Goal: Information Seeking & Learning: Compare options

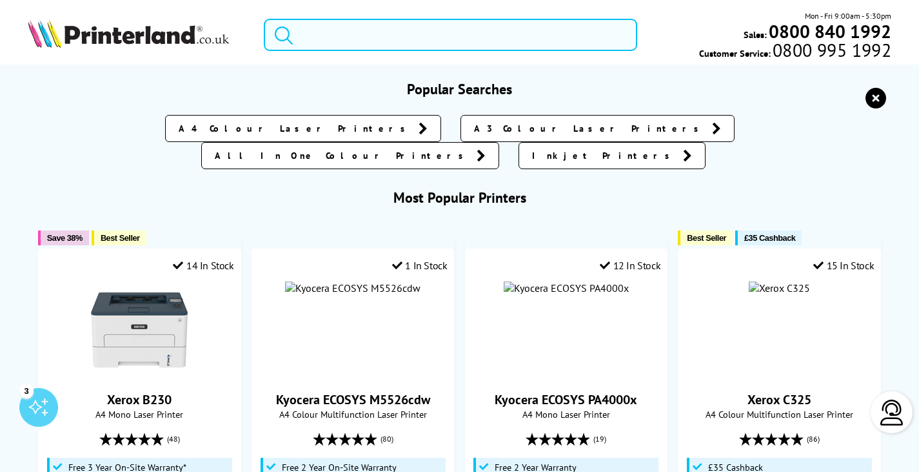
drag, startPoint x: 390, startPoint y: 38, endPoint x: 379, endPoint y: 41, distance: 11.4
click at [389, 38] on input "search" at bounding box center [451, 35] width 374 height 32
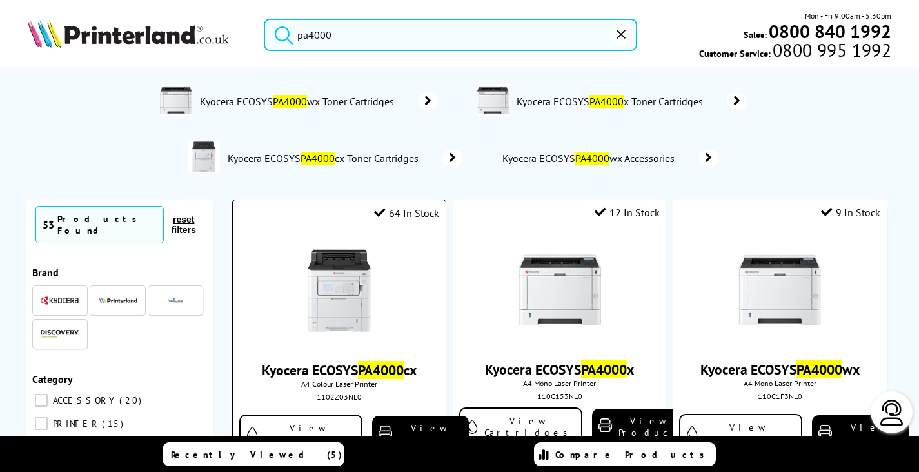
type input "pa4000"
click at [325, 293] on img at bounding box center [339, 290] width 97 height 97
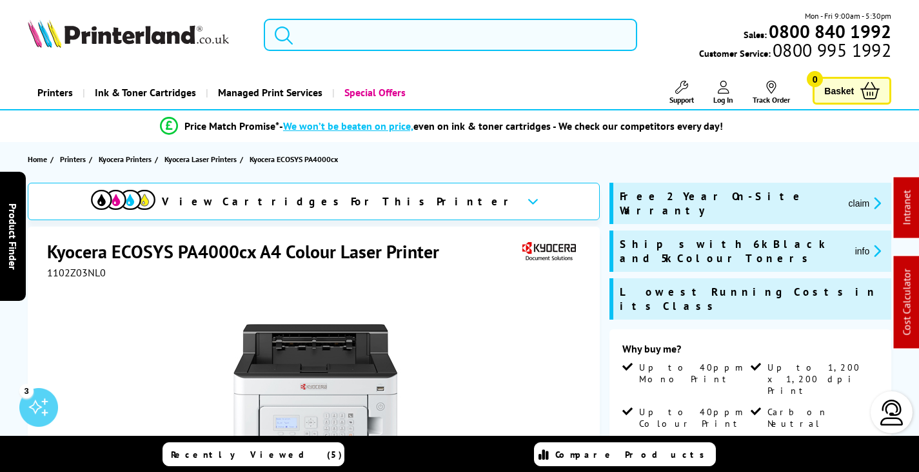
click at [474, 33] on input "search" at bounding box center [451, 35] width 374 height 32
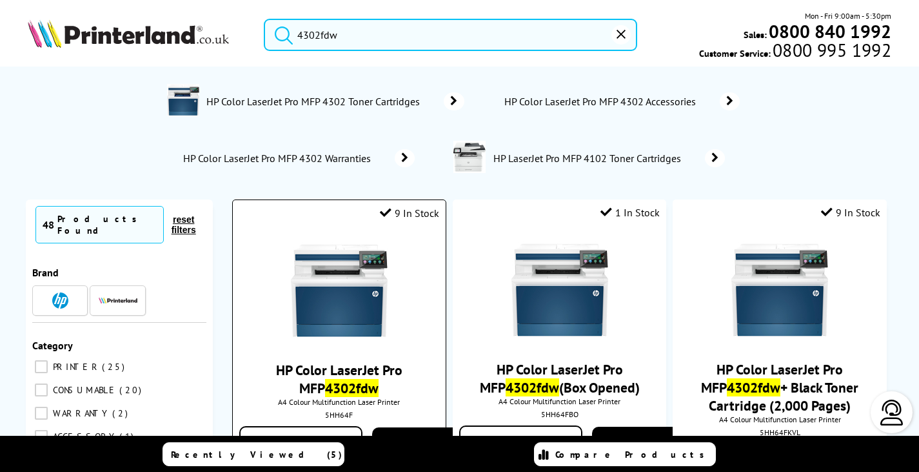
type input "4302fdw"
click at [348, 311] on img at bounding box center [339, 290] width 97 height 97
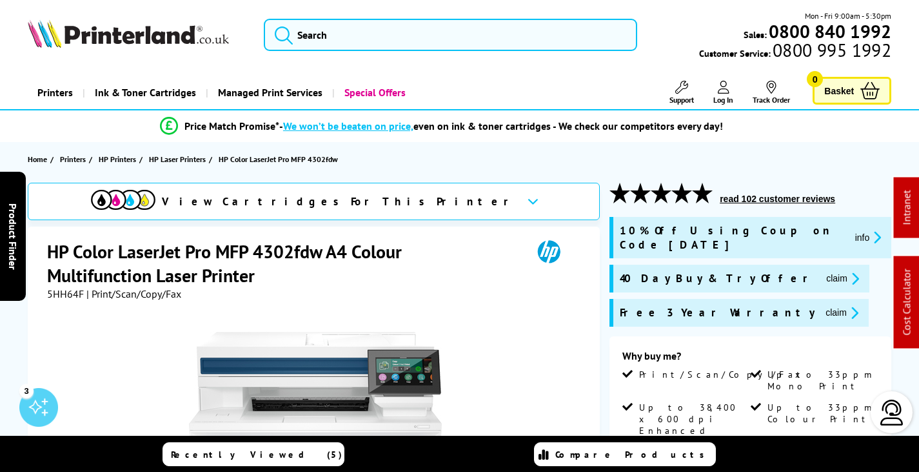
click at [65, 293] on span "5HH64F" at bounding box center [65, 293] width 37 height 13
copy span "5HH64F"
click at [822, 305] on button "claim" at bounding box center [842, 312] width 41 height 15
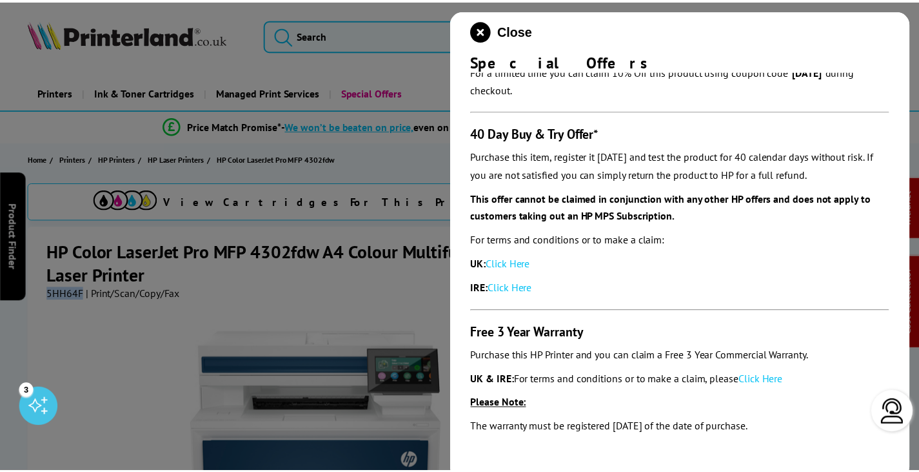
scroll to position [105, 0]
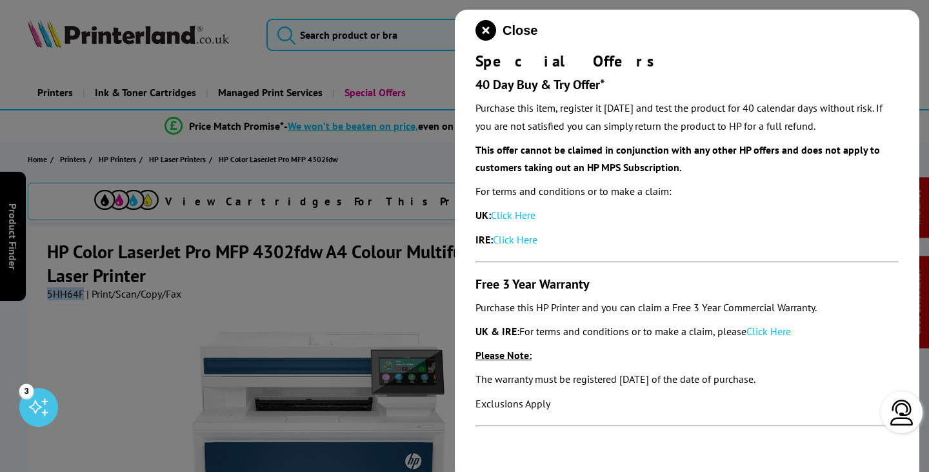
click at [780, 328] on link "Click Here" at bounding box center [769, 331] width 45 height 13
click at [488, 32] on icon "close modal" at bounding box center [486, 30] width 21 height 21
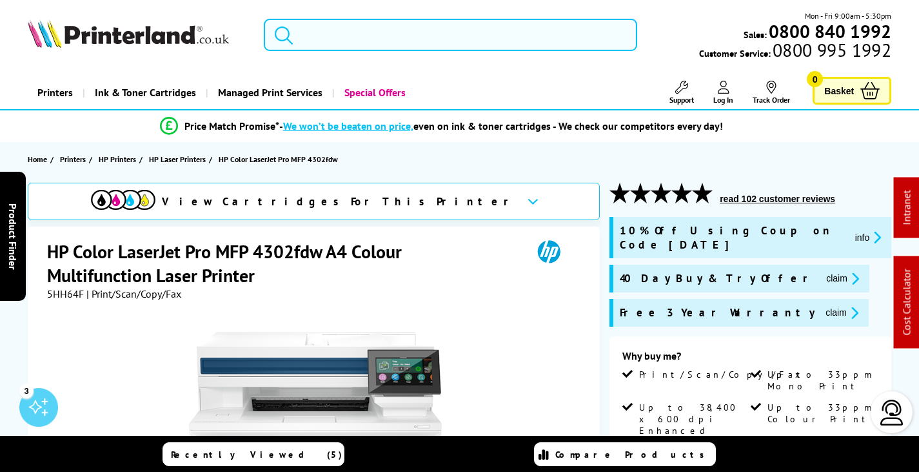
click at [368, 25] on input "search" at bounding box center [451, 35] width 374 height 32
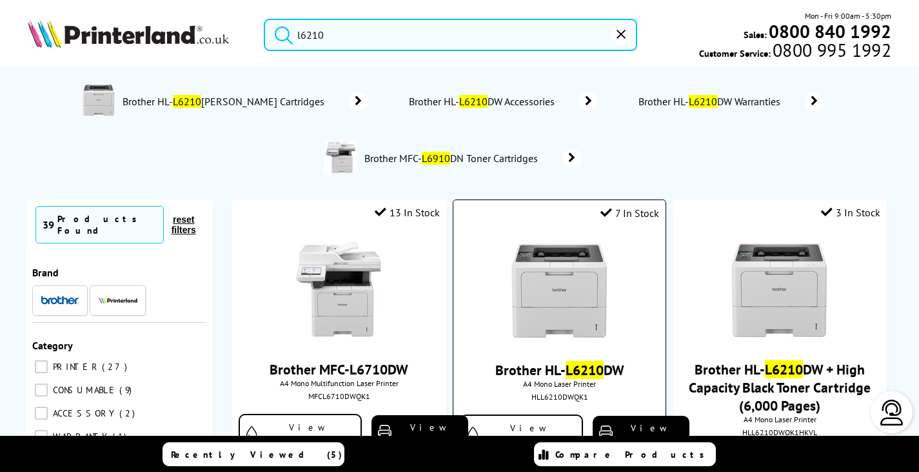
type input "l6210"
click at [565, 292] on img at bounding box center [560, 290] width 97 height 97
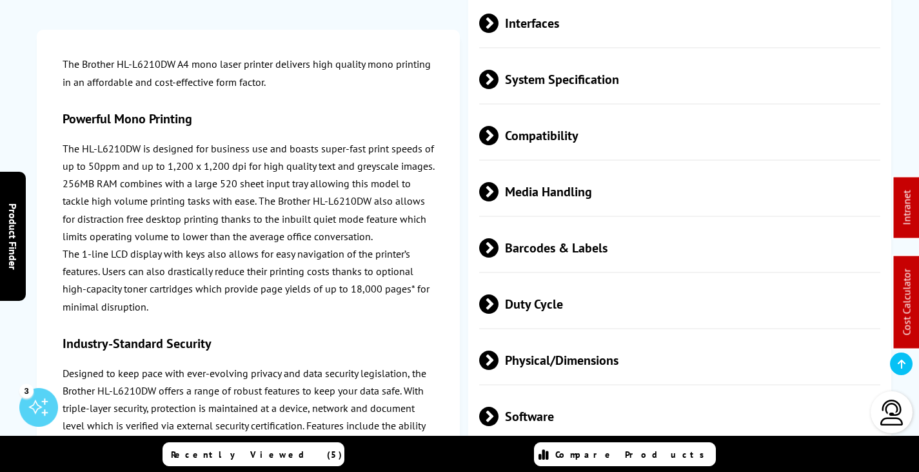
scroll to position [3484, 0]
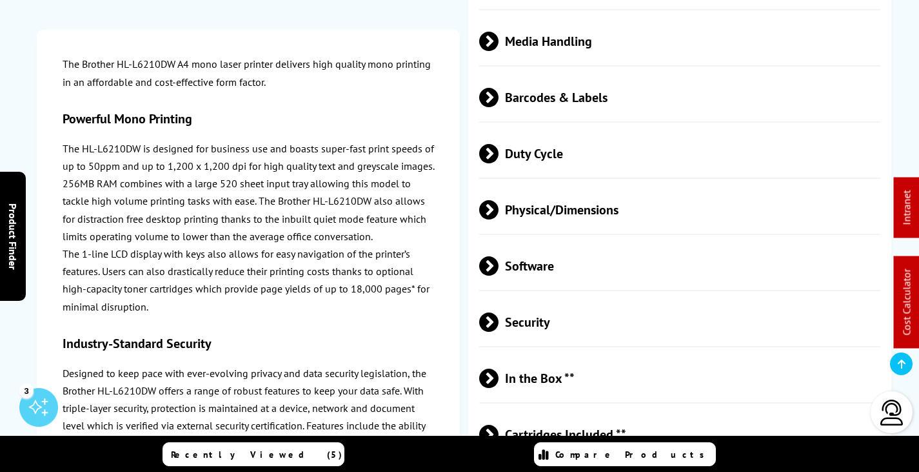
click at [533, 410] on span "Cartridges Included **" at bounding box center [679, 434] width 401 height 48
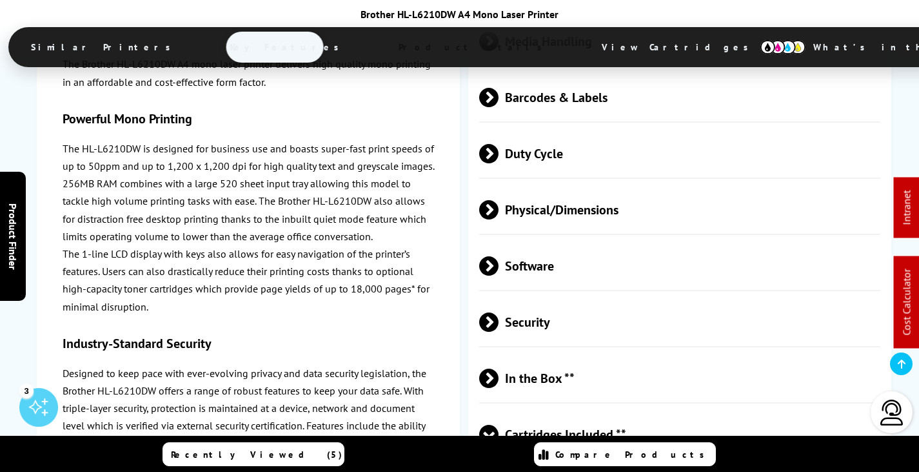
click at [541, 410] on span "Cartridges Included **" at bounding box center [679, 434] width 401 height 48
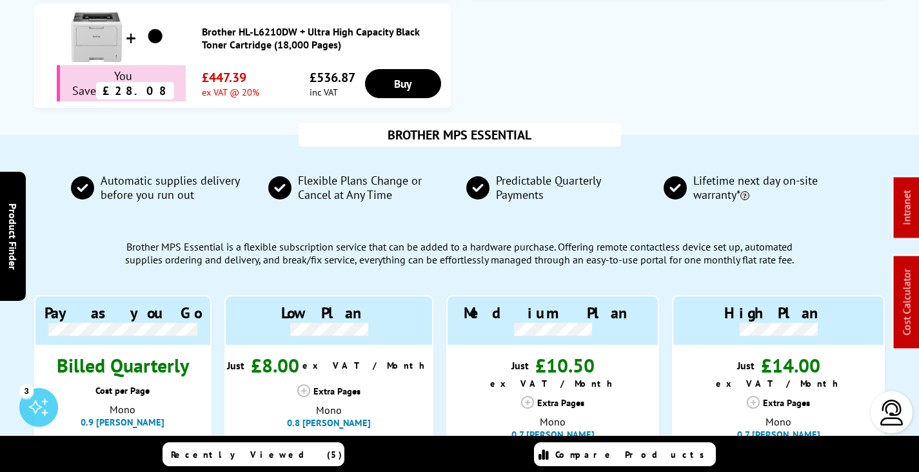
scroll to position [0, 0]
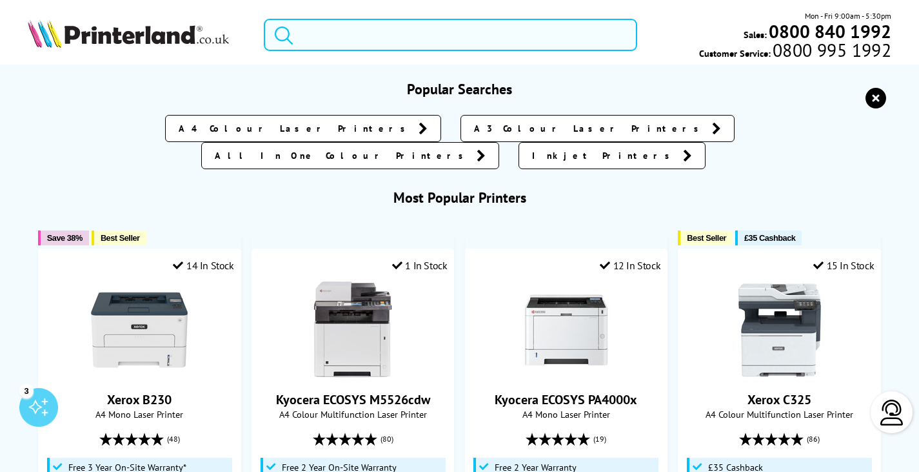
click at [504, 27] on input "search" at bounding box center [451, 35] width 374 height 32
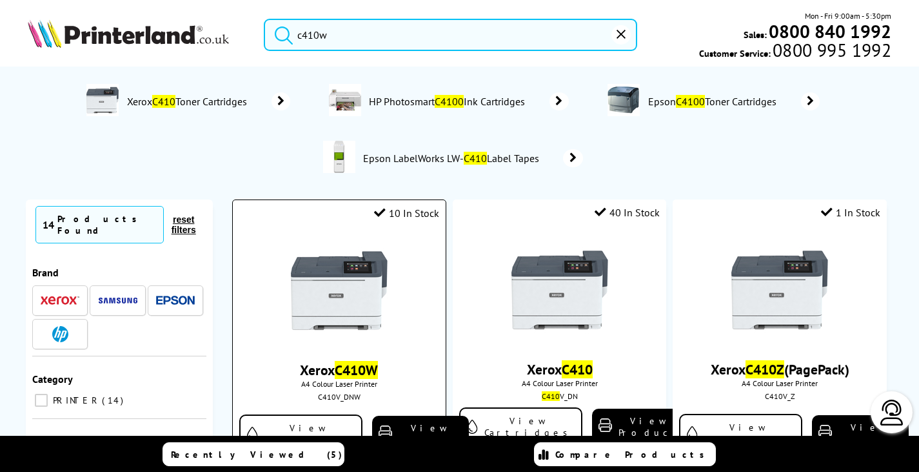
type input "c410w"
click at [327, 295] on img at bounding box center [339, 290] width 97 height 97
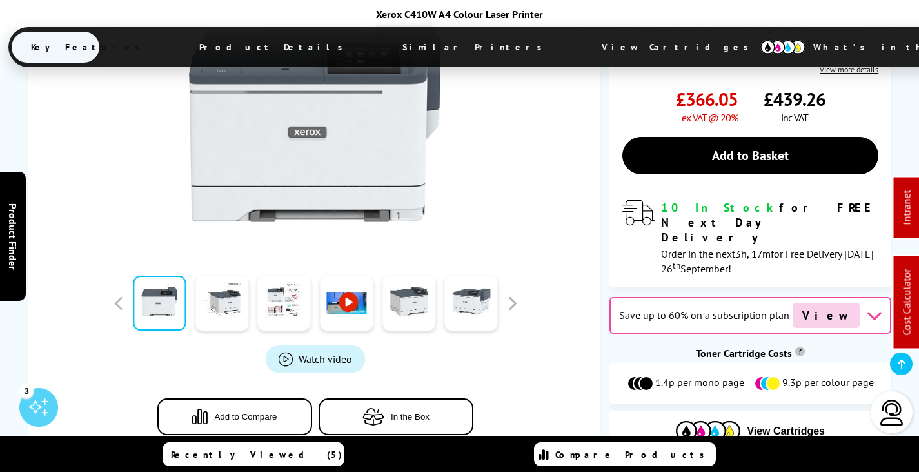
click at [583, 48] on span "View Cartridges" at bounding box center [681, 47] width 197 height 34
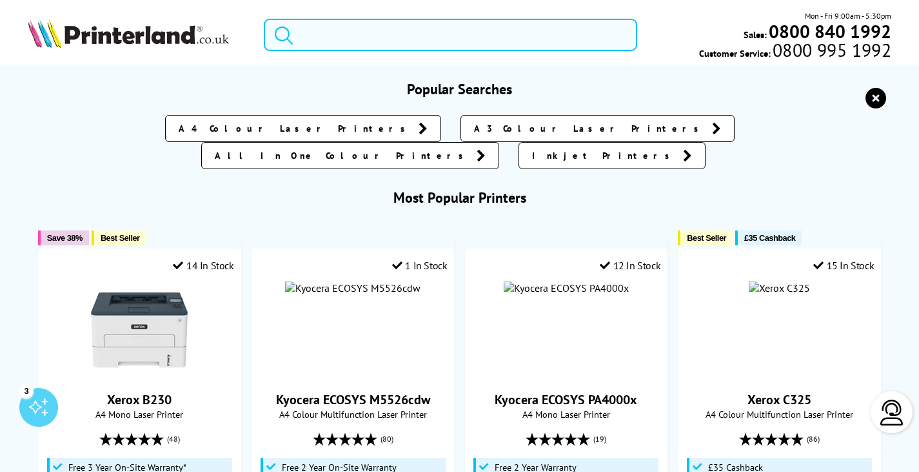
click at [410, 34] on input "search" at bounding box center [451, 35] width 374 height 32
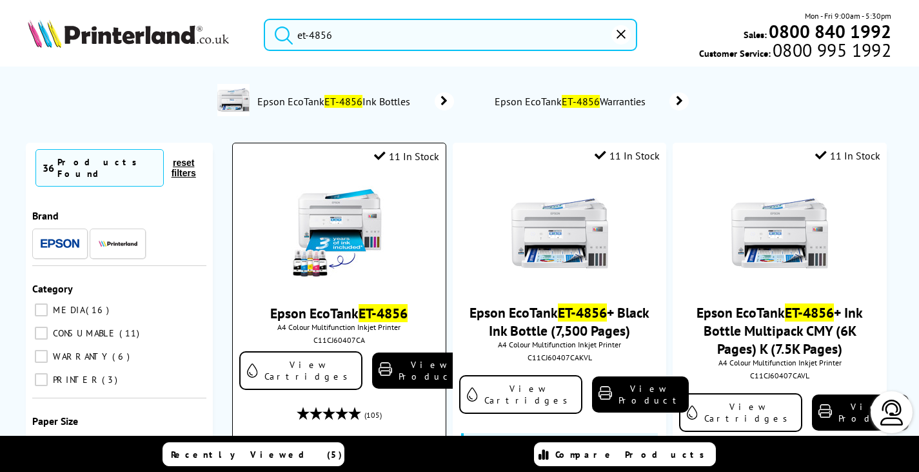
type input "et-4856"
click at [333, 224] on img at bounding box center [339, 233] width 97 height 97
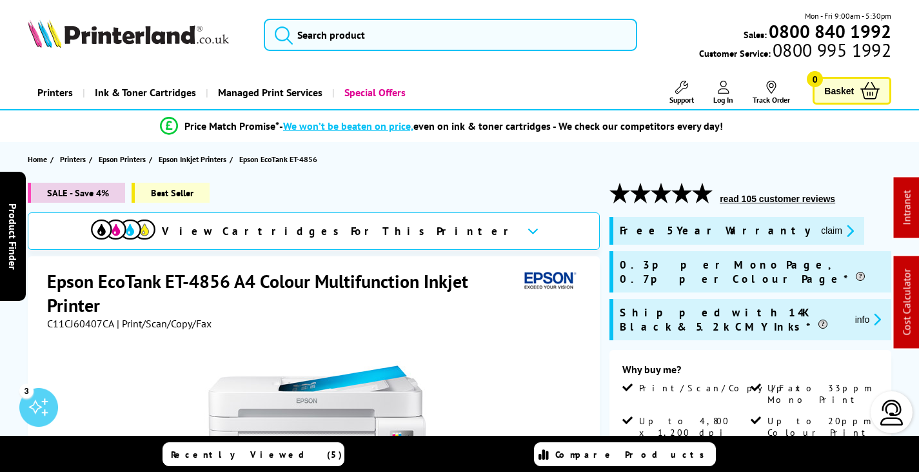
click at [83, 321] on span "C11CJ60407CA" at bounding box center [80, 323] width 67 height 13
copy span "C11CJ60407CA"
click at [818, 230] on button "claim" at bounding box center [838, 230] width 41 height 15
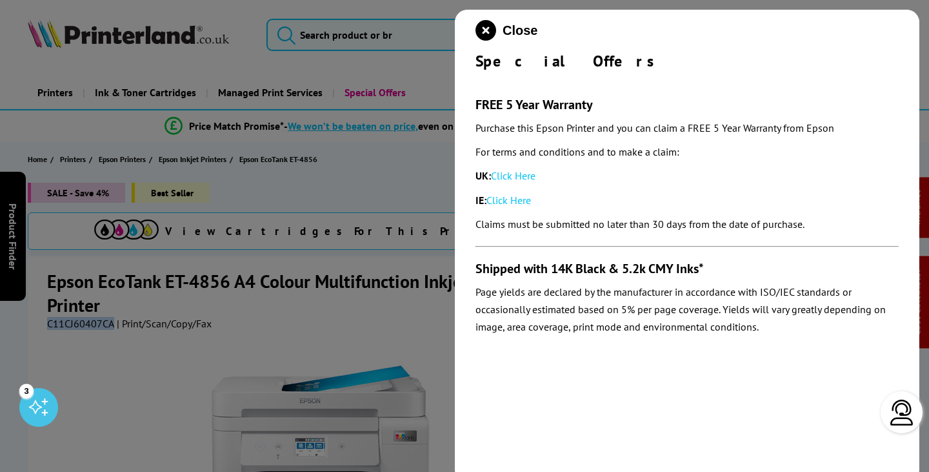
click at [525, 175] on link "Click Here" at bounding box center [513, 175] width 45 height 13
click at [482, 27] on icon "close modal" at bounding box center [486, 30] width 21 height 21
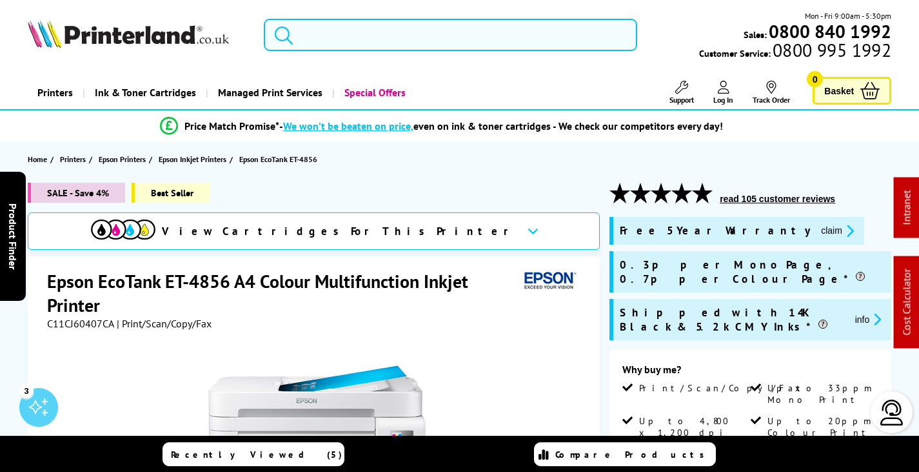
click at [374, 41] on input "search" at bounding box center [451, 35] width 374 height 32
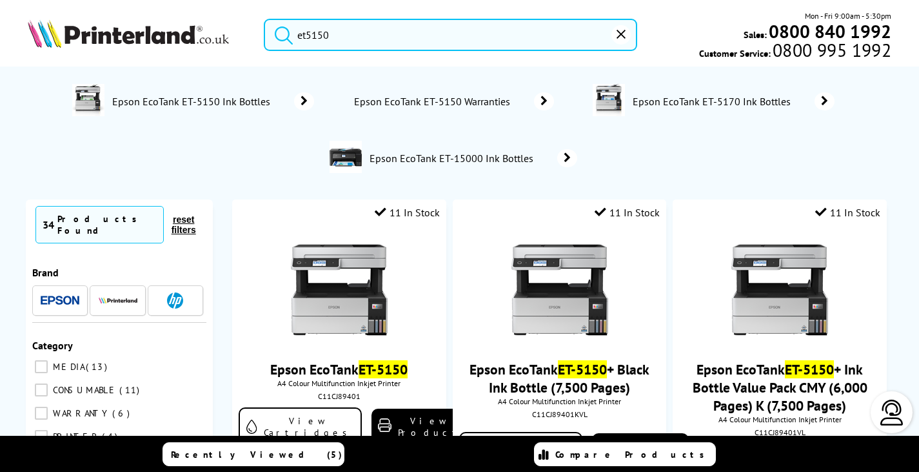
drag, startPoint x: 226, startPoint y: 30, endPoint x: 14, endPoint y: 29, distance: 211.6
click at [14, 29] on div "et5150 Mon - Fri 9:00am - 5:30pm Sales: 0800 840 1992 Customer Service: 0800 99…" at bounding box center [459, 38] width 919 height 57
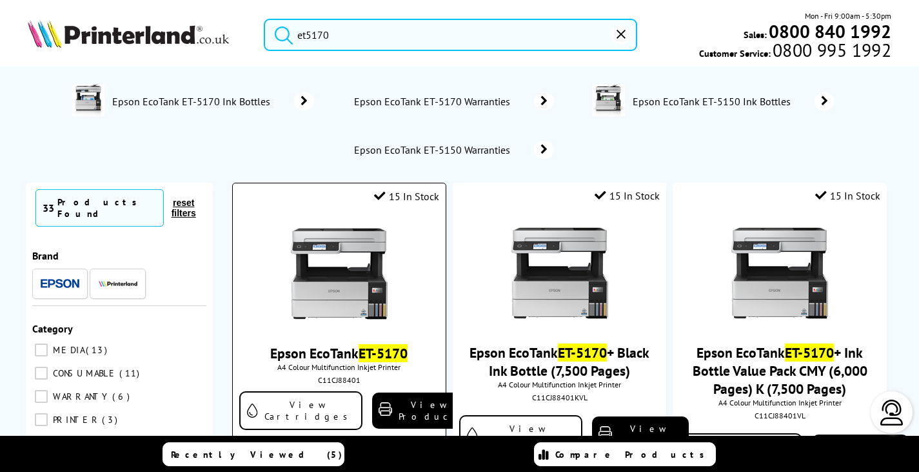
type input "et5170"
click at [356, 266] on img at bounding box center [339, 273] width 97 height 97
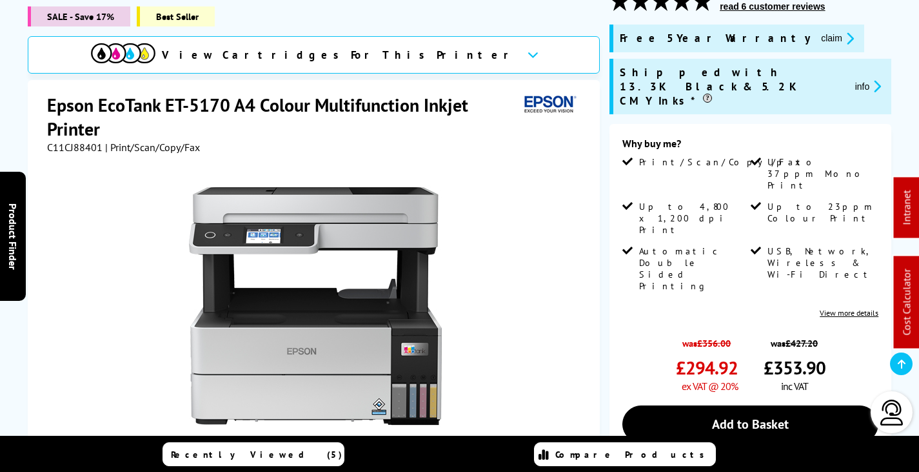
scroll to position [194, 0]
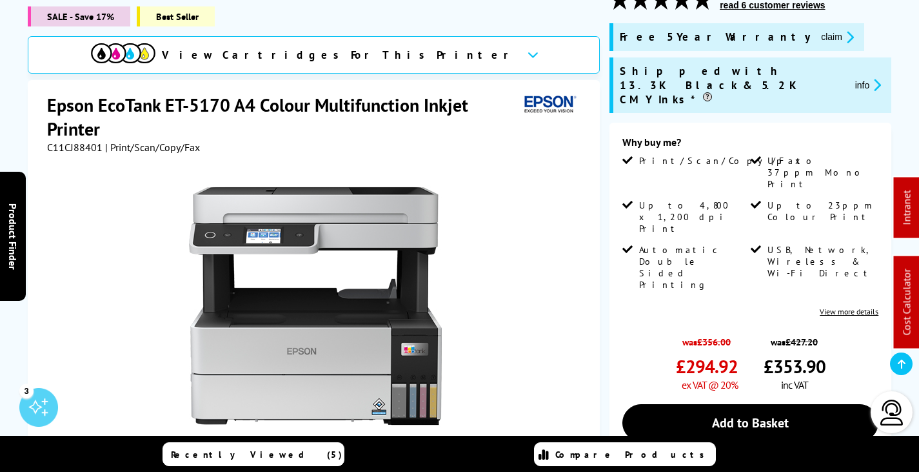
click at [89, 141] on span "C11CJ88401" at bounding box center [74, 147] width 55 height 13
click at [88, 141] on span "C11CJ88401" at bounding box center [74, 147] width 55 height 13
copy span "C11CJ88401"
click at [843, 39] on icon "promo-description" at bounding box center [849, 37] width 12 height 14
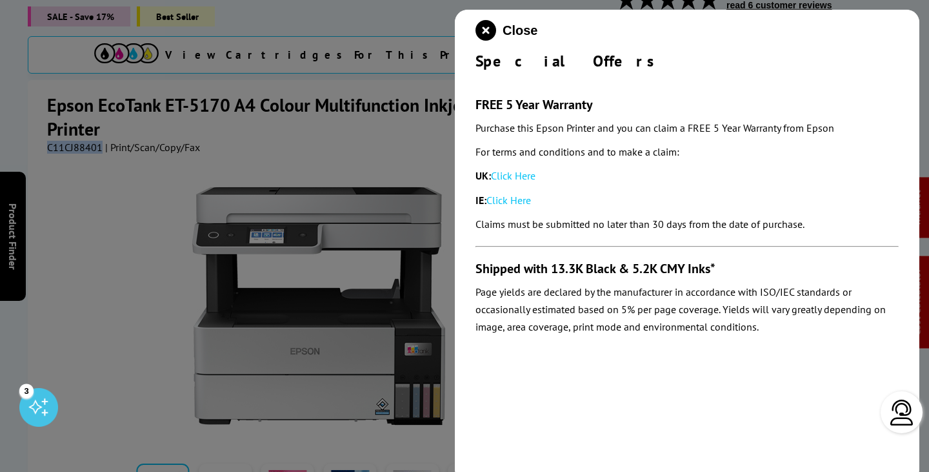
click at [521, 171] on link "Click Here" at bounding box center [513, 175] width 45 height 13
drag, startPoint x: 484, startPoint y: 27, endPoint x: 468, endPoint y: 152, distance: 126.2
click at [486, 28] on icon "close modal" at bounding box center [486, 30] width 21 height 21
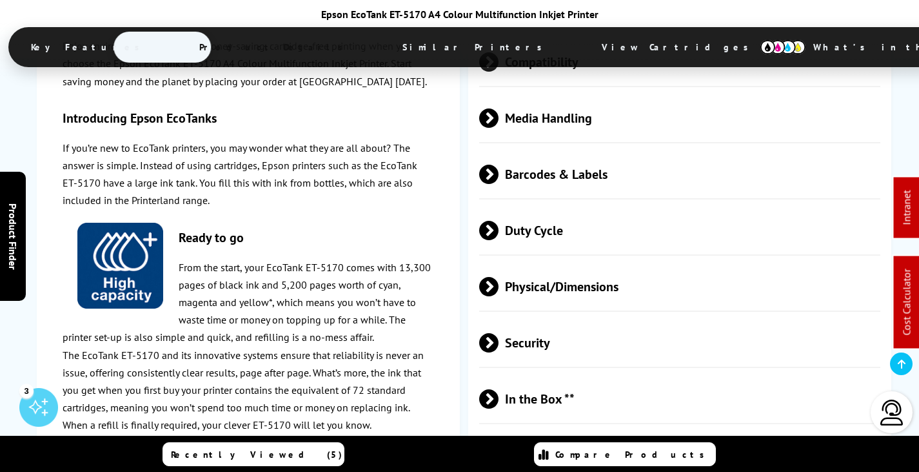
scroll to position [2581, 0]
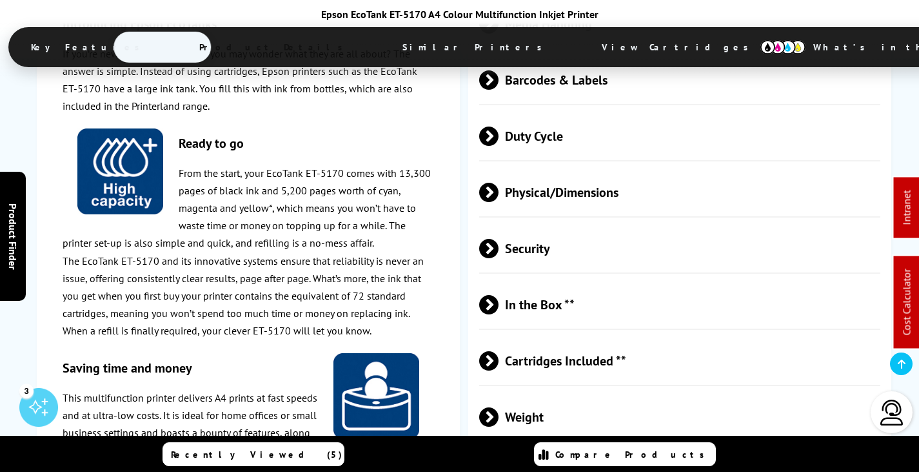
click at [570, 168] on span "Physical/Dimensions" at bounding box center [679, 192] width 401 height 48
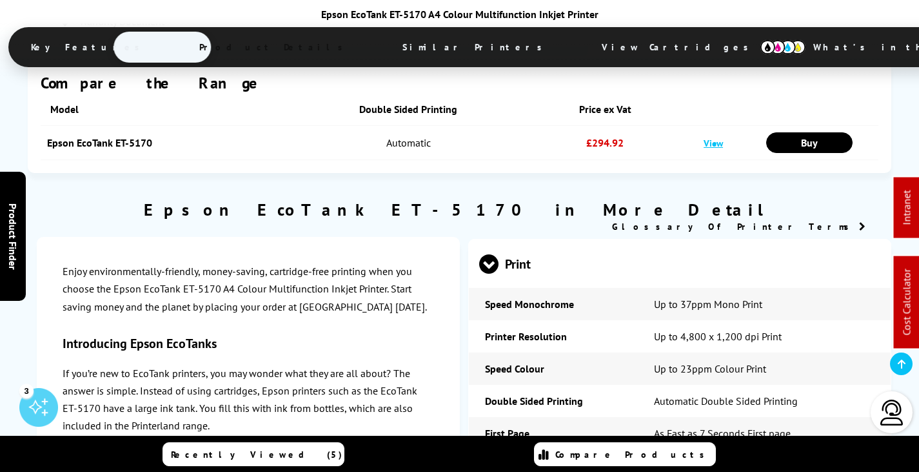
scroll to position [0, 0]
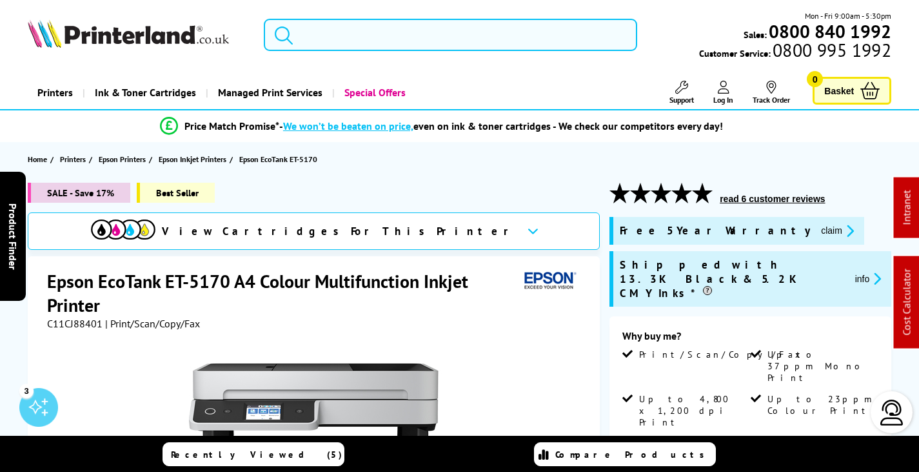
click at [374, 37] on input "search" at bounding box center [451, 35] width 374 height 32
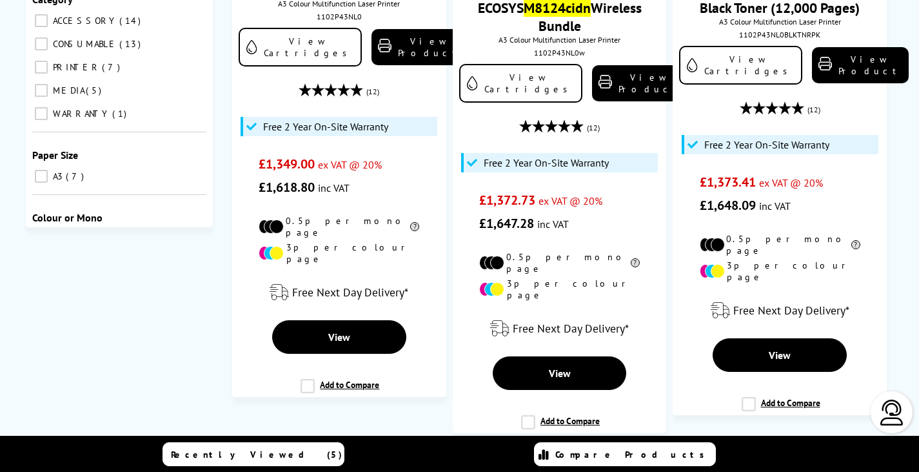
scroll to position [710, 0]
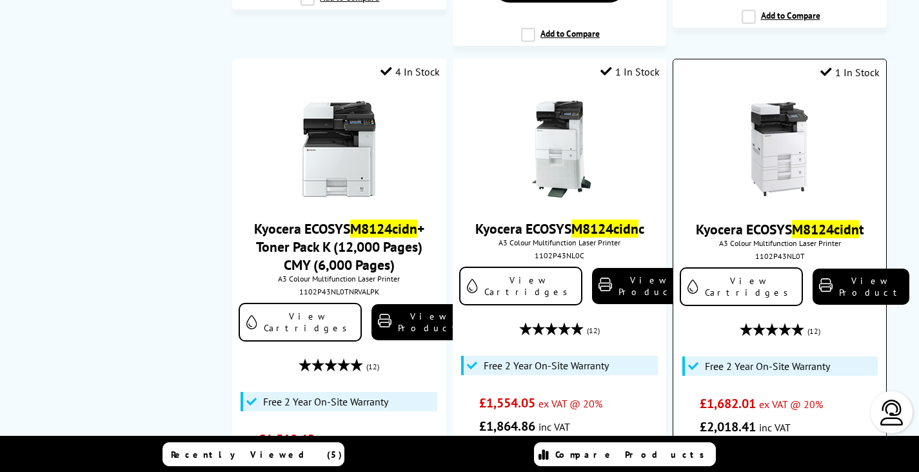
type input "m8124cidn"
click at [771, 105] on img at bounding box center [780, 149] width 97 height 97
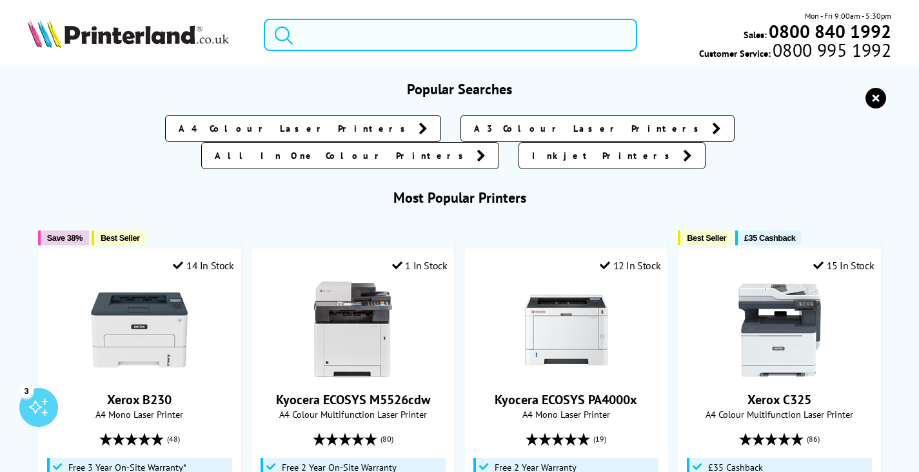
click at [332, 34] on input "search" at bounding box center [451, 35] width 374 height 32
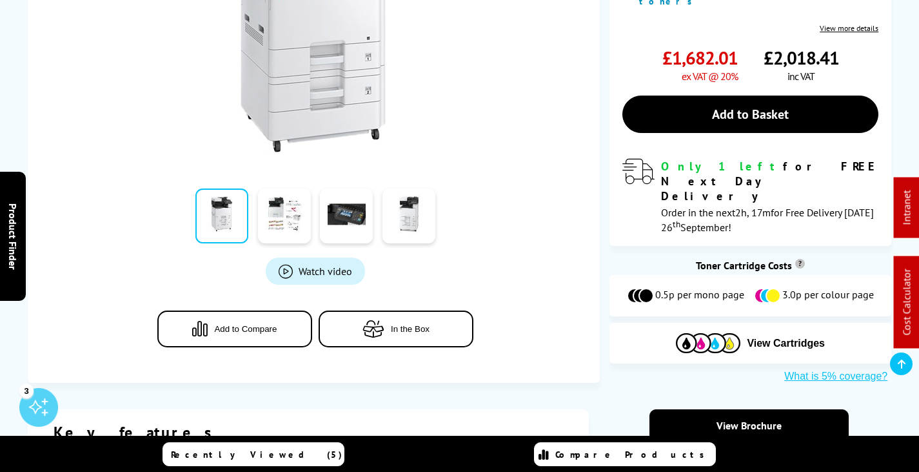
click at [483, 44] on span "View Cartridges" at bounding box center [530, 47] width 243 height 34
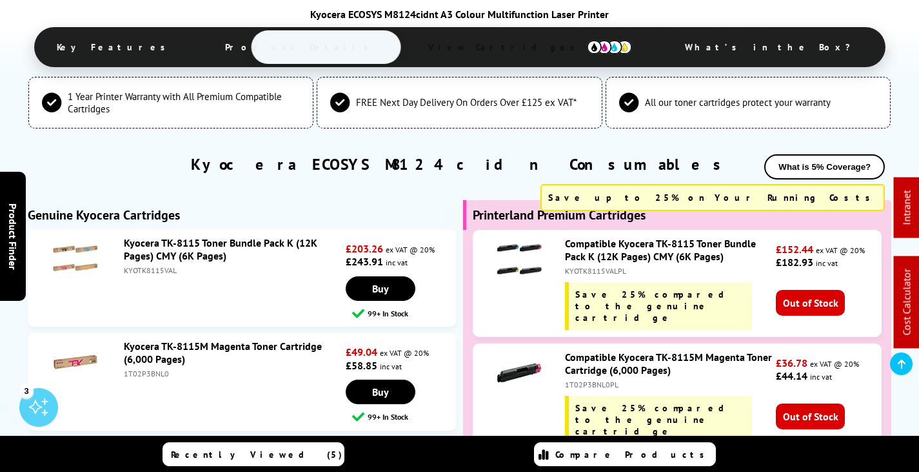
scroll to position [3013, 0]
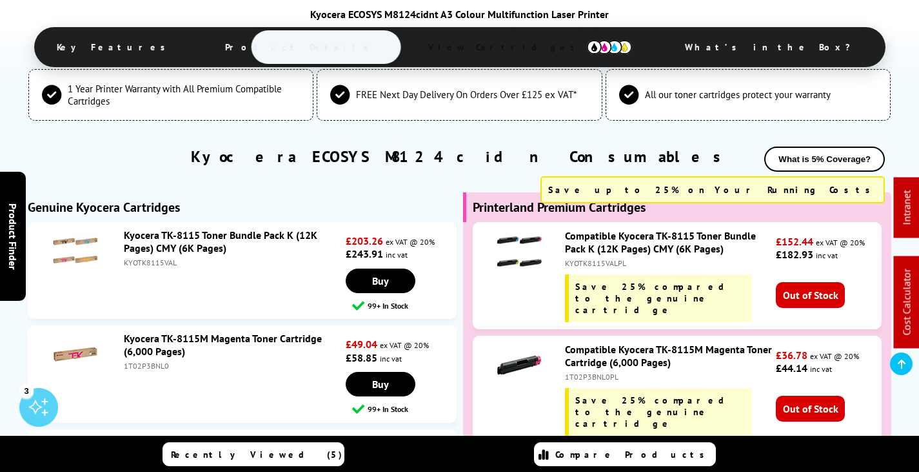
click at [199, 228] on link "Kyocera TK-8115 Toner Bundle Pack K (12K Pages) CMY (6K Pages)" at bounding box center [221, 241] width 194 height 26
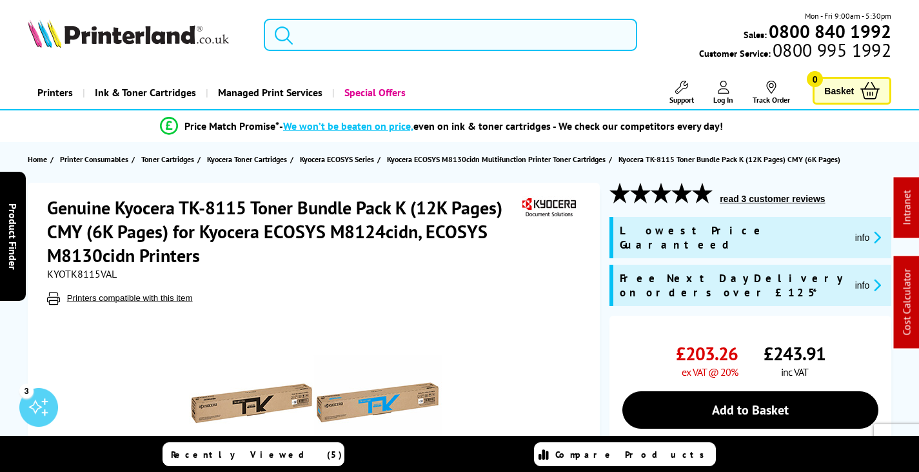
click at [413, 34] on input "search" at bounding box center [451, 35] width 374 height 32
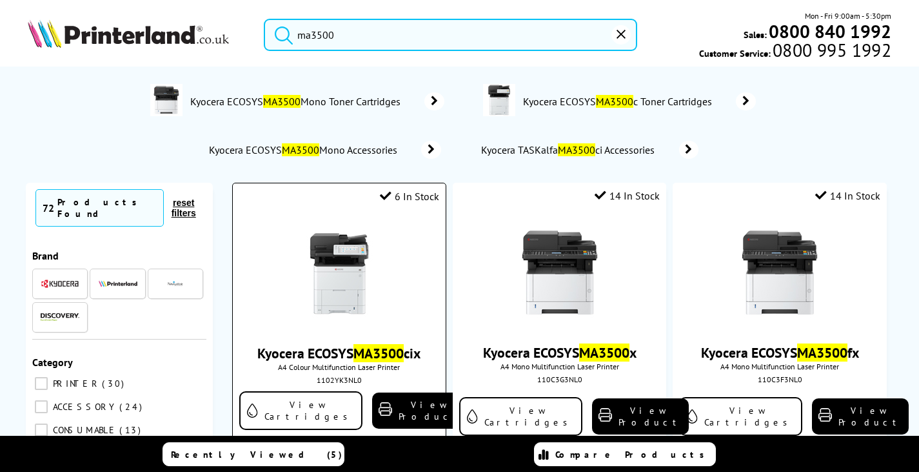
type input "ma3500"
click at [361, 267] on img at bounding box center [339, 273] width 97 height 97
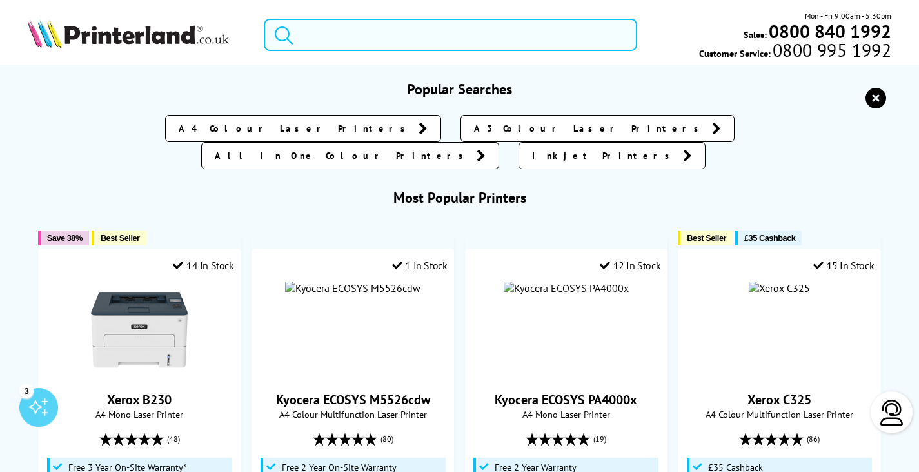
click at [352, 25] on input "search" at bounding box center [451, 35] width 374 height 32
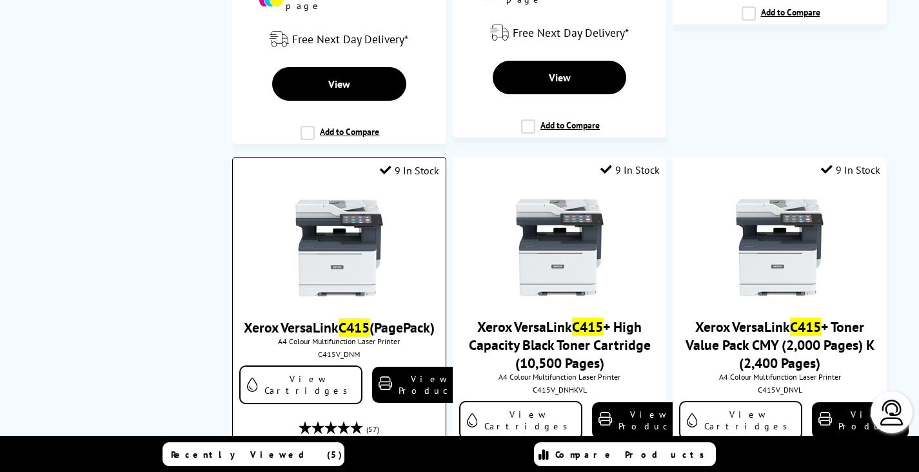
scroll to position [774, 0]
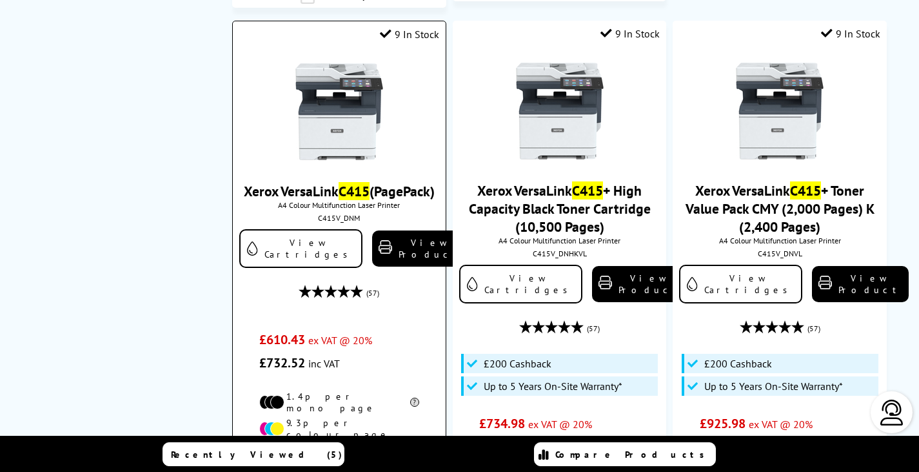
type input "c415"
click at [337, 116] on img at bounding box center [339, 111] width 97 height 97
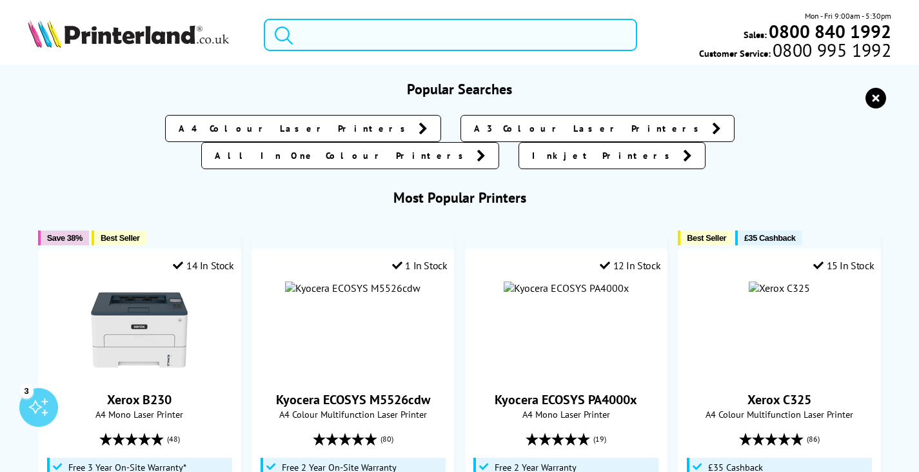
click at [330, 29] on input "search" at bounding box center [451, 35] width 374 height 32
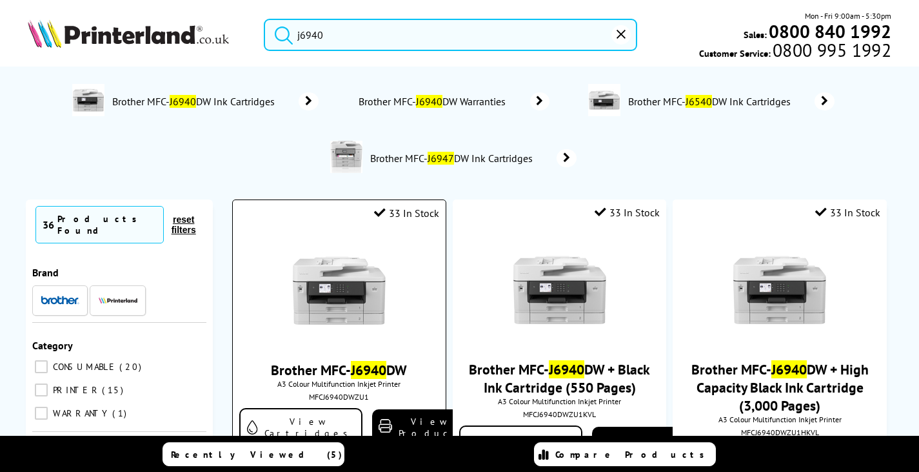
type input "j6940"
click at [363, 303] on img at bounding box center [339, 290] width 97 height 97
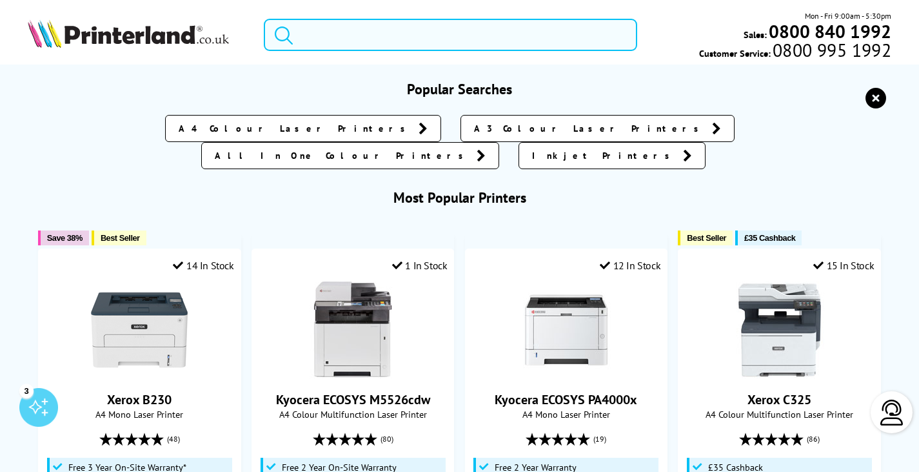
click at [399, 19] on input "search" at bounding box center [451, 35] width 374 height 32
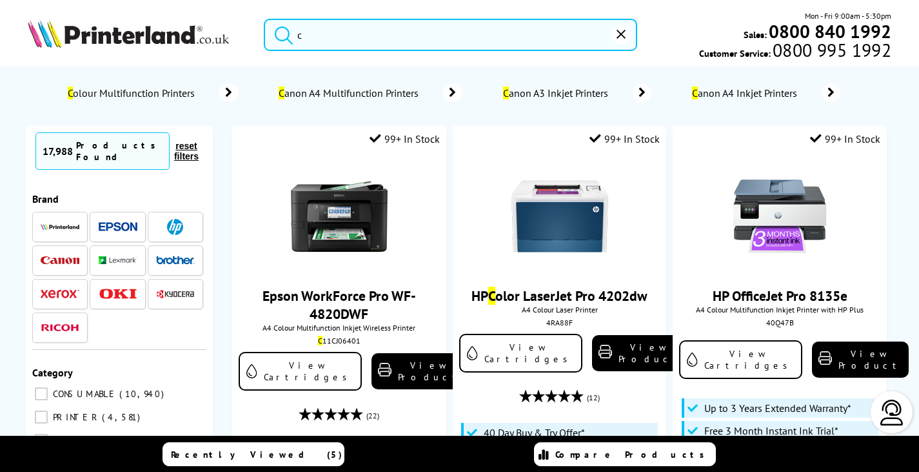
drag, startPoint x: 361, startPoint y: 21, endPoint x: 355, endPoint y: 35, distance: 14.7
click at [360, 22] on input "c" at bounding box center [451, 35] width 374 height 32
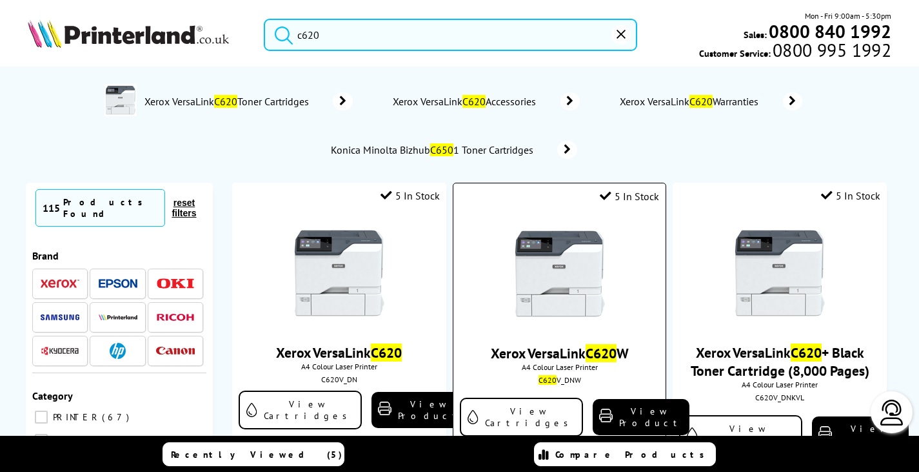
type input "c620"
click at [561, 251] on img at bounding box center [560, 273] width 97 height 97
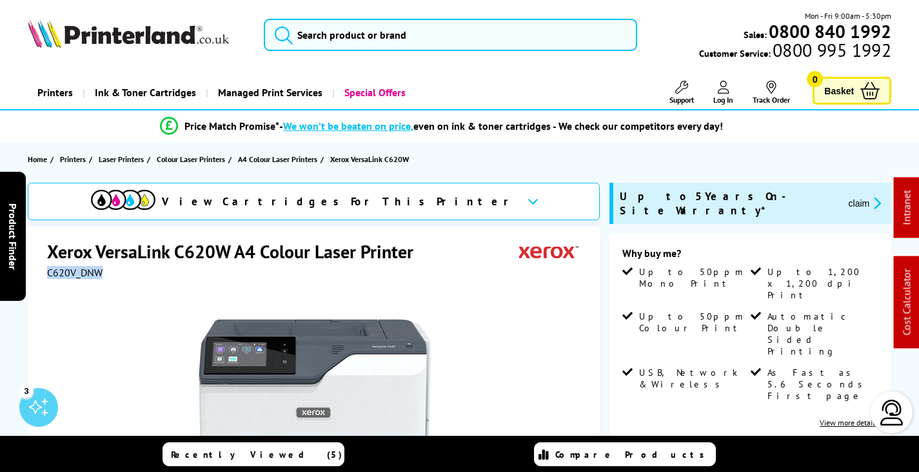
drag, startPoint x: 107, startPoint y: 273, endPoint x: 46, endPoint y: 272, distance: 60.7
click at [47, 272] on div "C620V_DNW" at bounding box center [315, 272] width 537 height 13
copy span "C620V_DNW"
click at [331, 41] on input "search" at bounding box center [451, 35] width 374 height 32
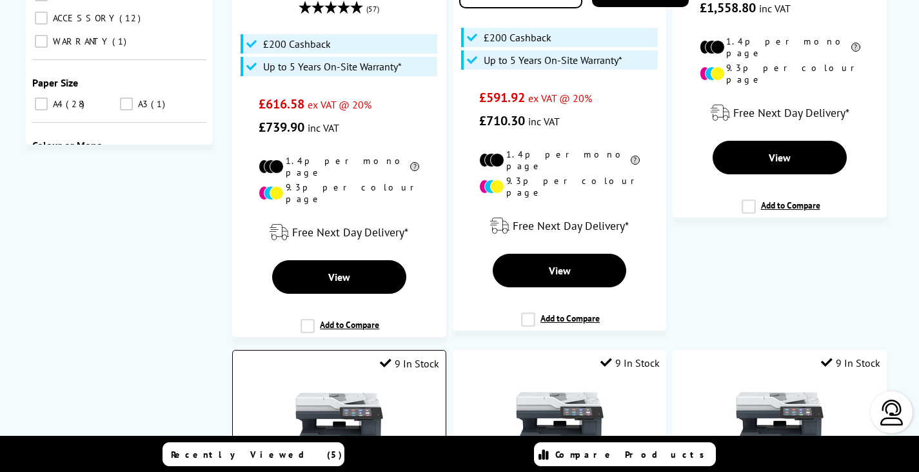
scroll to position [581, 0]
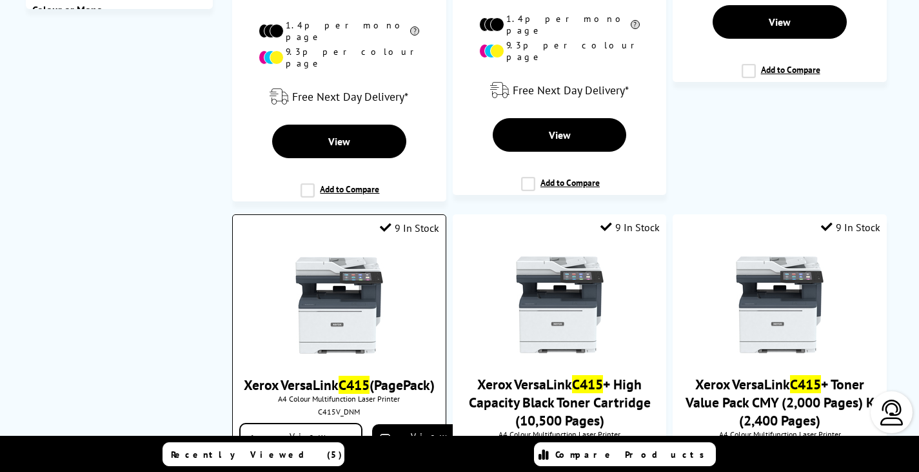
type input "c415"
click at [364, 308] on img at bounding box center [339, 305] width 97 height 97
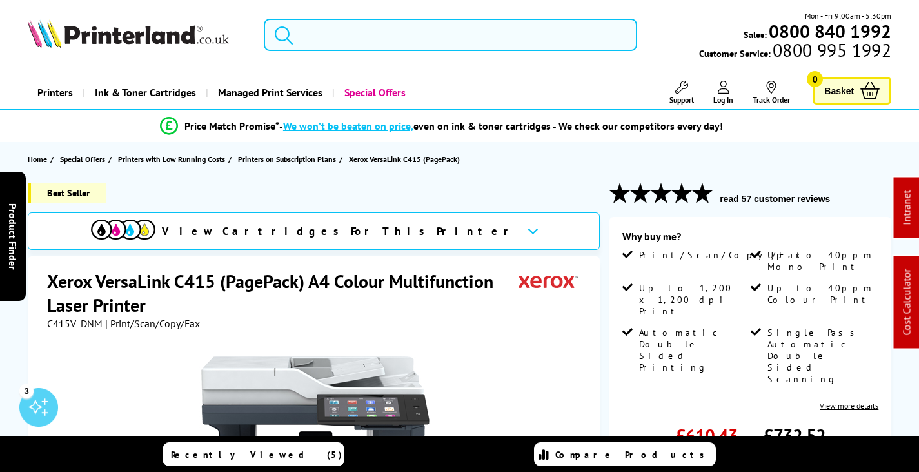
click at [430, 35] on input "search" at bounding box center [451, 35] width 374 height 32
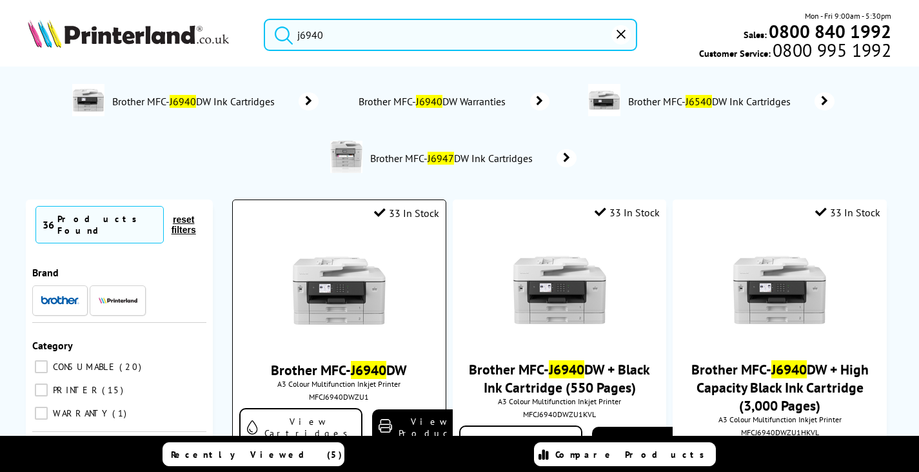
type input "j6940"
click at [354, 291] on img at bounding box center [339, 290] width 97 height 97
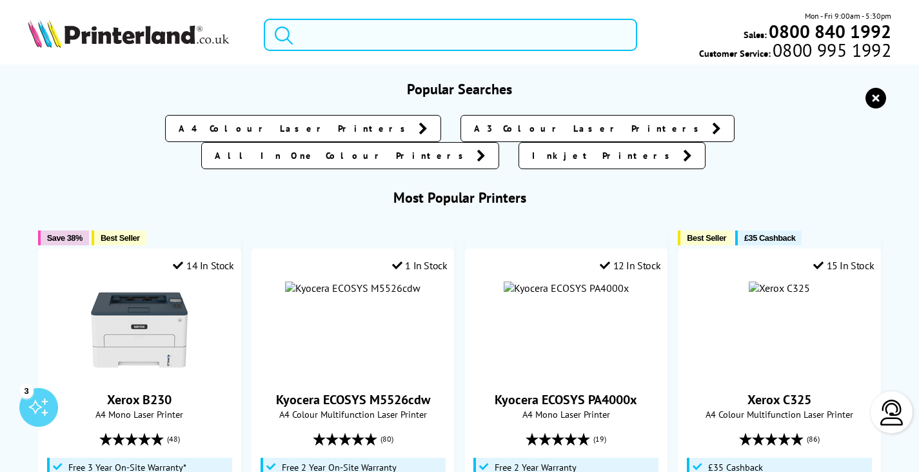
click at [389, 34] on input "search" at bounding box center [451, 35] width 374 height 32
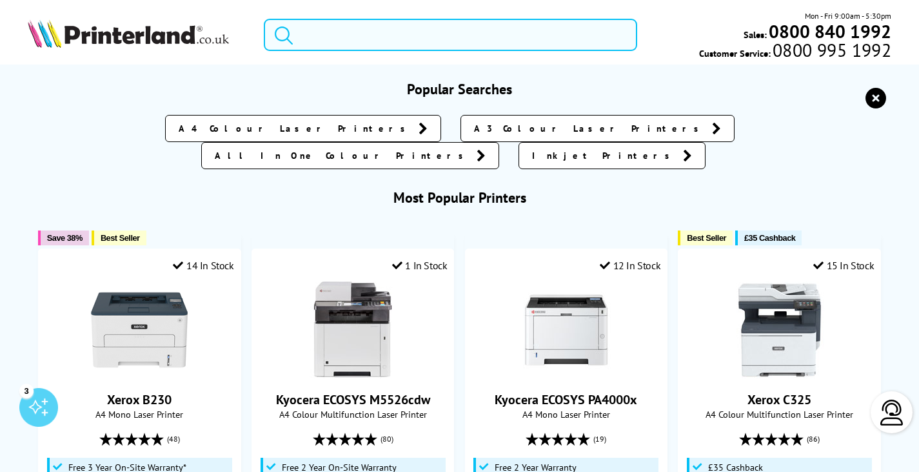
click at [363, 37] on input "search" at bounding box center [451, 35] width 374 height 32
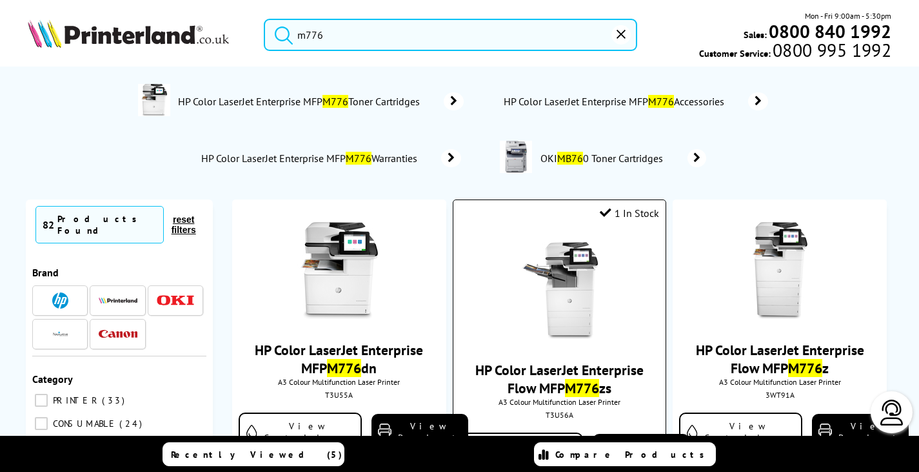
type input "m776"
click at [562, 267] on img at bounding box center [560, 290] width 97 height 97
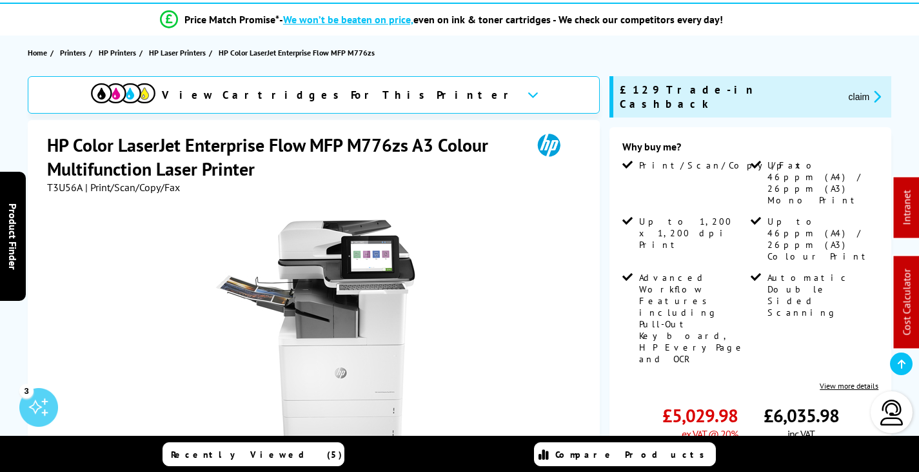
scroll to position [129, 0]
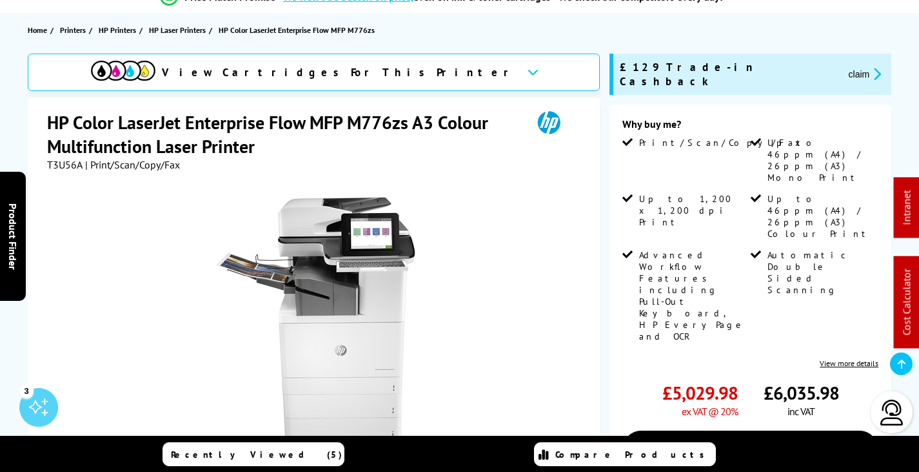
click at [73, 164] on span "T3U56A" at bounding box center [64, 164] width 35 height 13
copy span "T3U56A"
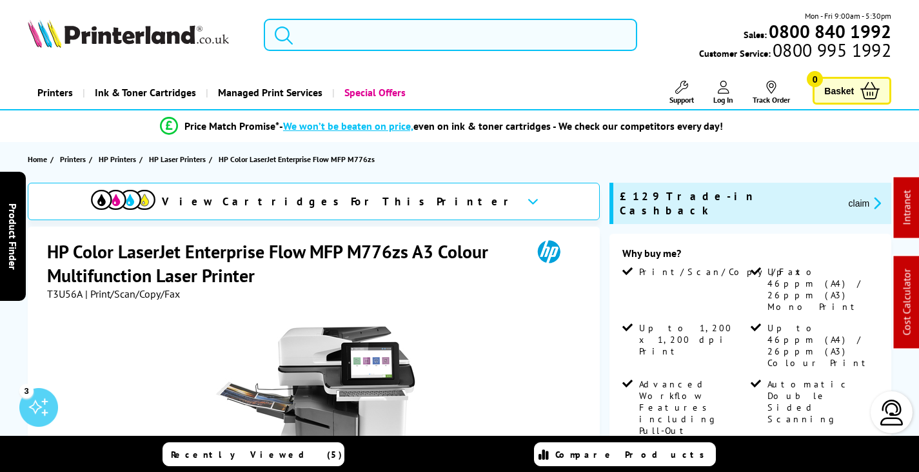
click at [343, 35] on input "search" at bounding box center [451, 35] width 374 height 32
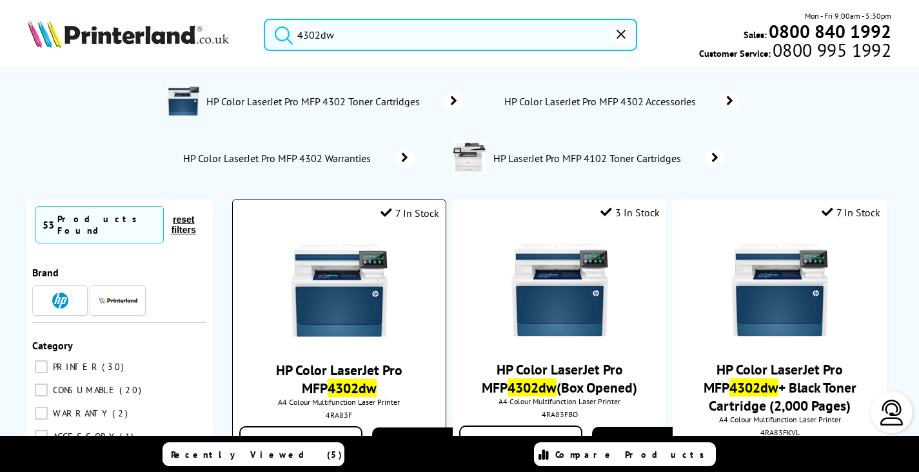
type input "4302dw"
click at [378, 270] on img at bounding box center [339, 290] width 97 height 97
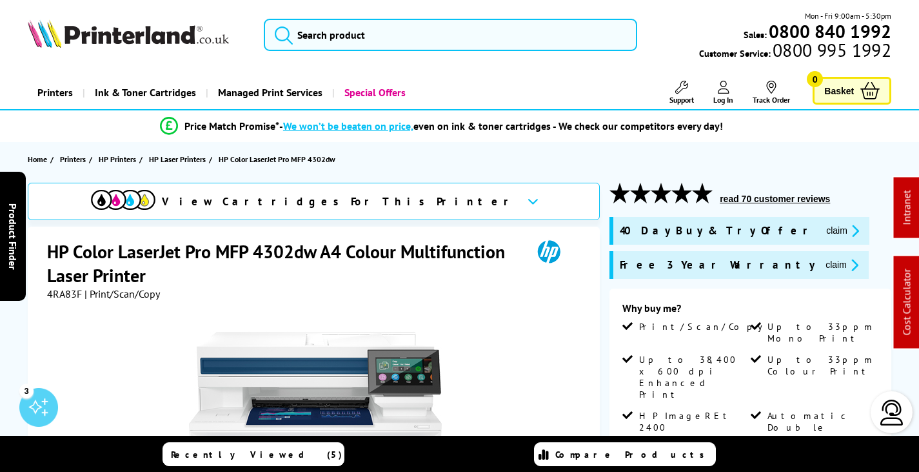
click at [67, 294] on span "4RA83F" at bounding box center [64, 293] width 35 height 13
copy span "4RA83F"
click at [847, 261] on icon "promo-description" at bounding box center [853, 265] width 12 height 14
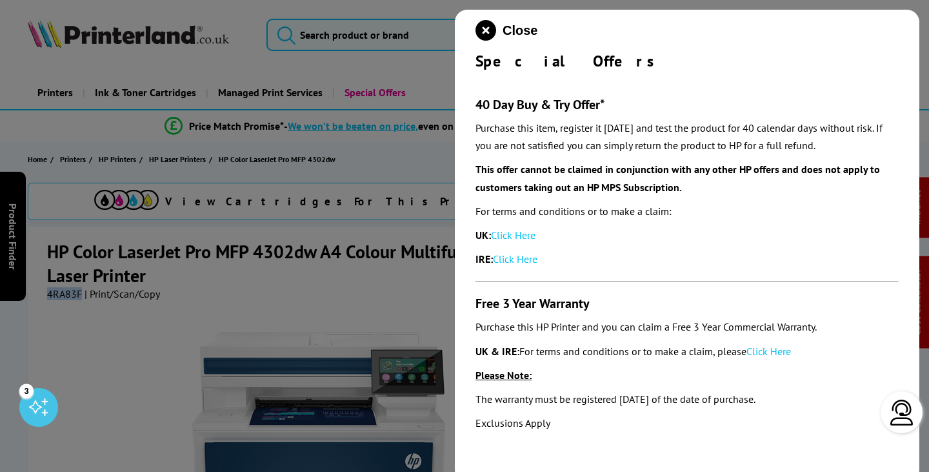
click at [760, 352] on link "Click Here" at bounding box center [769, 351] width 45 height 13
click at [484, 25] on icon "close modal" at bounding box center [486, 30] width 21 height 21
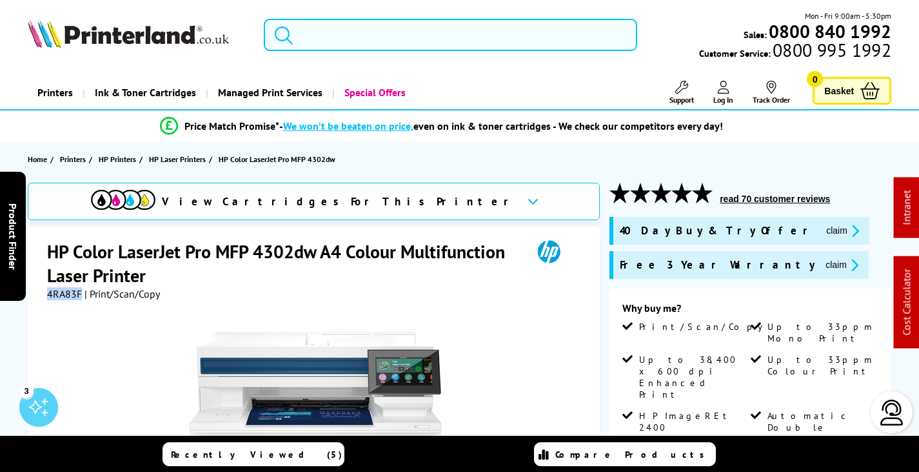
click at [352, 37] on input "search" at bounding box center [451, 35] width 374 height 32
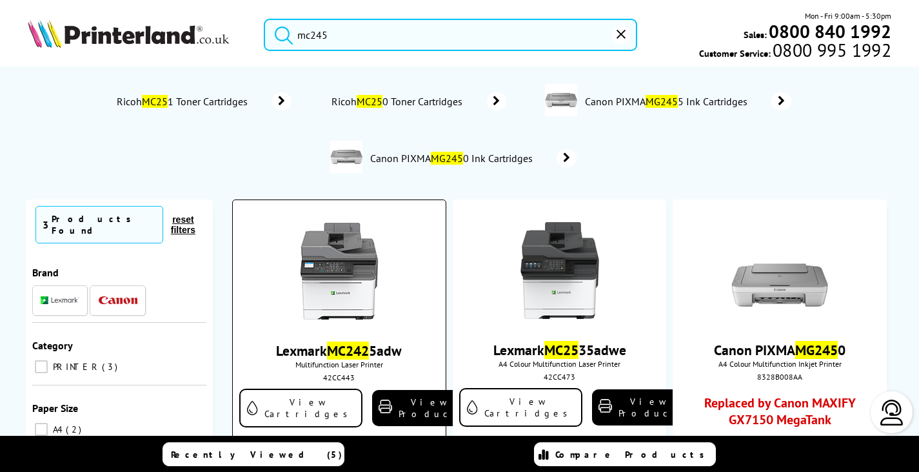
type input "mc245"
click at [347, 254] on img at bounding box center [339, 271] width 97 height 97
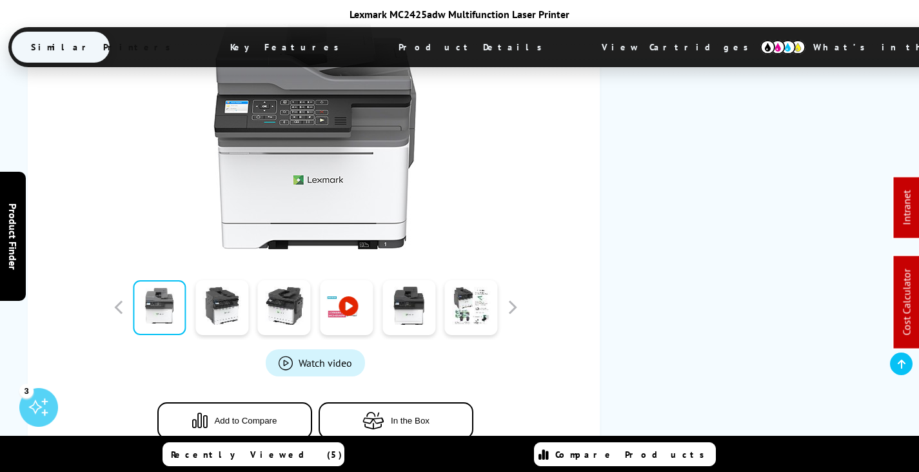
scroll to position [387, 0]
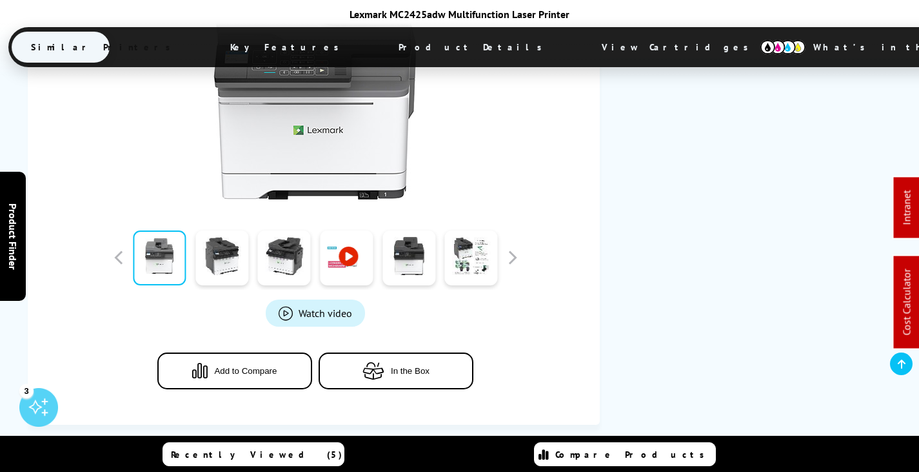
click at [583, 45] on span "View Cartridges" at bounding box center [681, 47] width 197 height 34
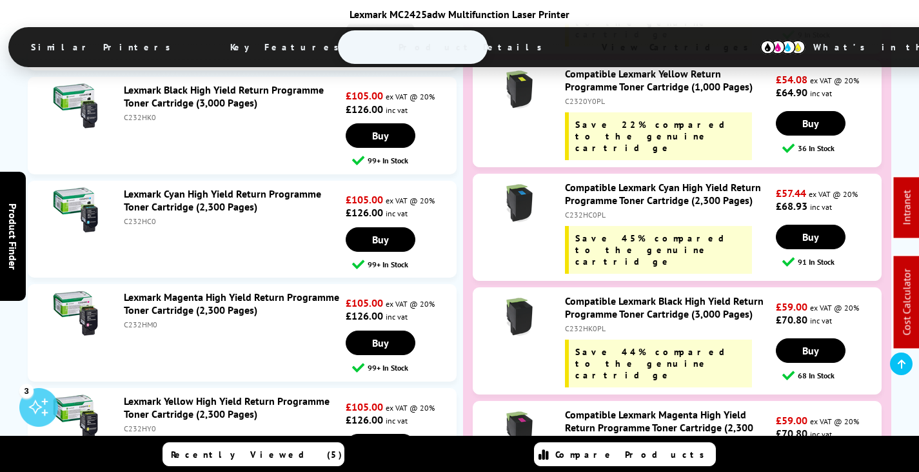
scroll to position [4341, 0]
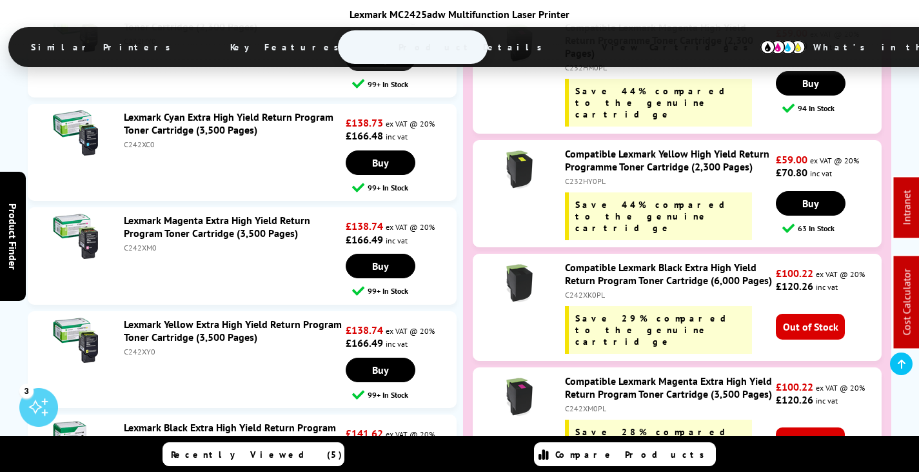
click at [145, 149] on div "C242XC0" at bounding box center [233, 144] width 219 height 10
copy div "C242XC0"
click at [140, 356] on div "C242XY0" at bounding box center [233, 352] width 219 height 10
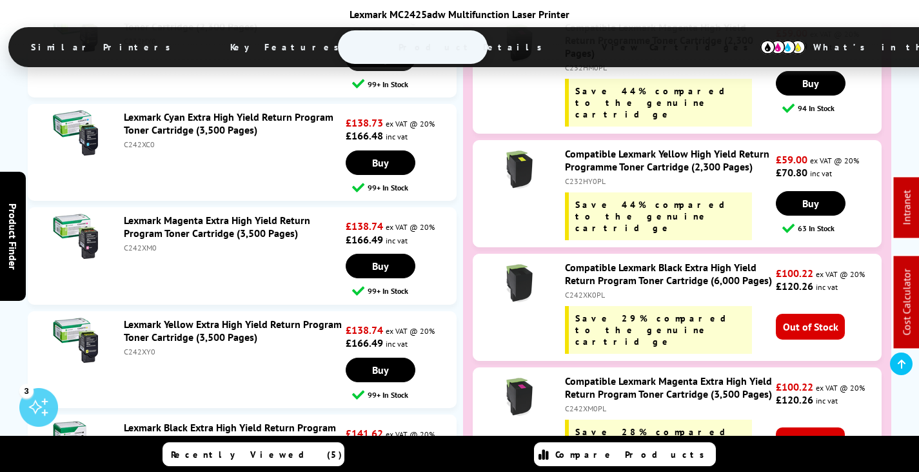
copy div "C242XY0"
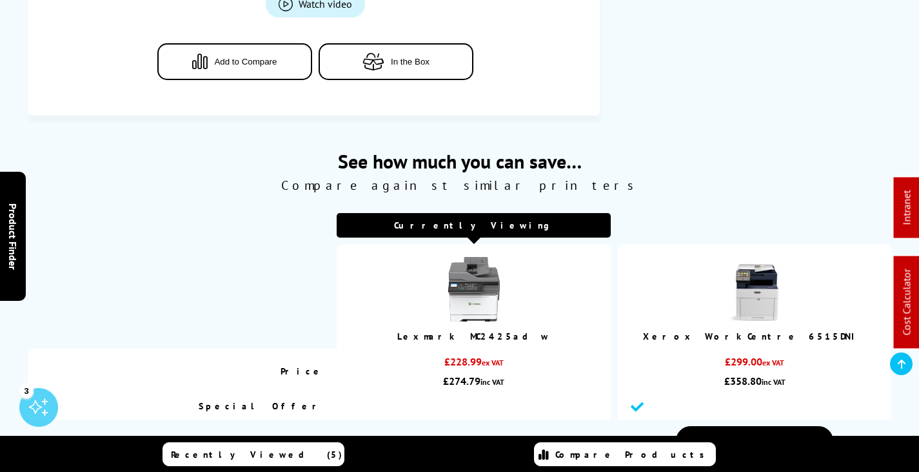
scroll to position [0, 0]
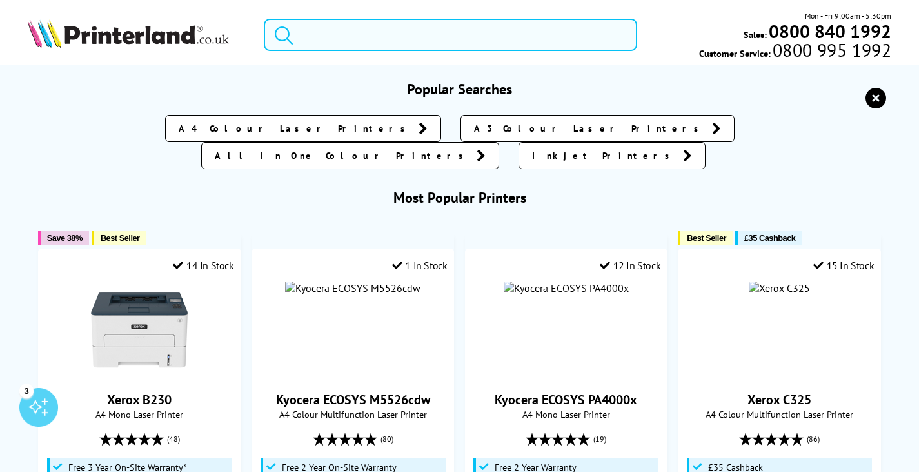
drag, startPoint x: 353, startPoint y: 35, endPoint x: 350, endPoint y: 43, distance: 7.6
click at [352, 37] on input "search" at bounding box center [451, 35] width 374 height 32
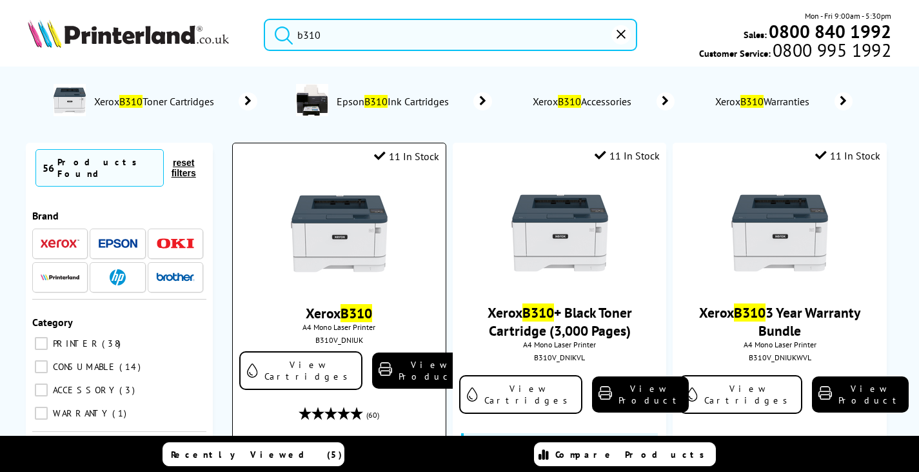
type input "b310"
click at [334, 271] on img at bounding box center [339, 233] width 97 height 97
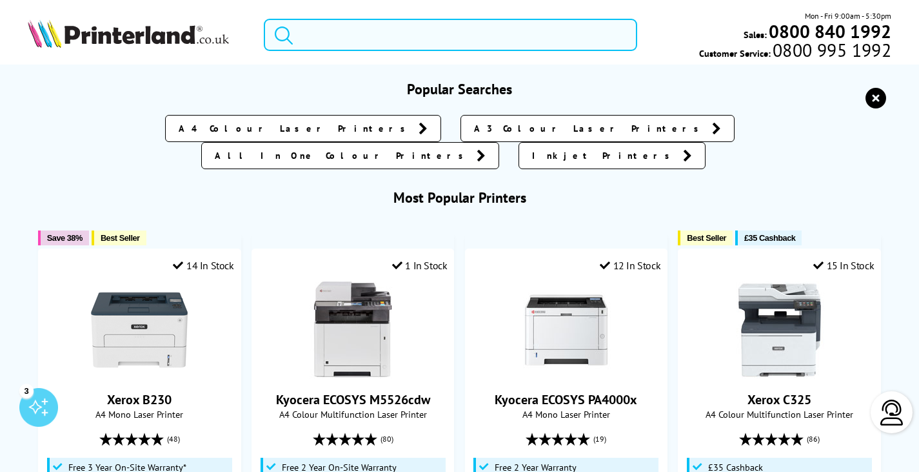
click at [354, 29] on input "search" at bounding box center [451, 35] width 374 height 32
click at [389, 30] on input "search" at bounding box center [451, 35] width 374 height 32
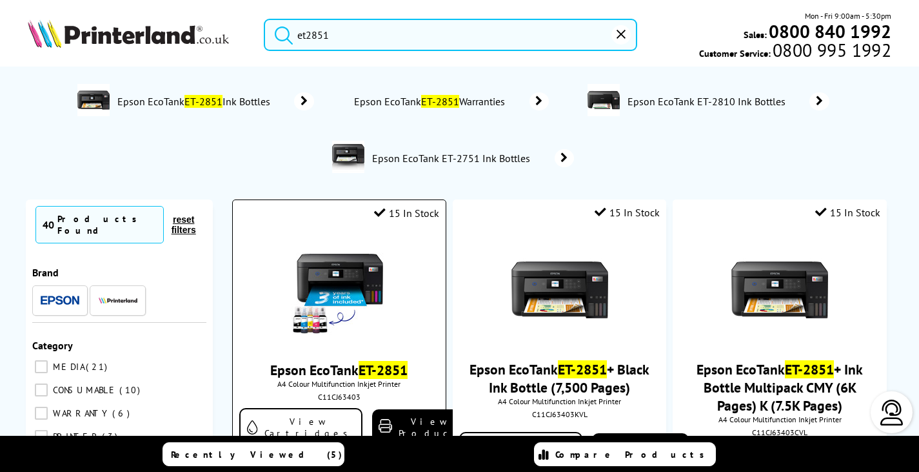
type input "et2851"
click at [335, 291] on img at bounding box center [339, 290] width 97 height 97
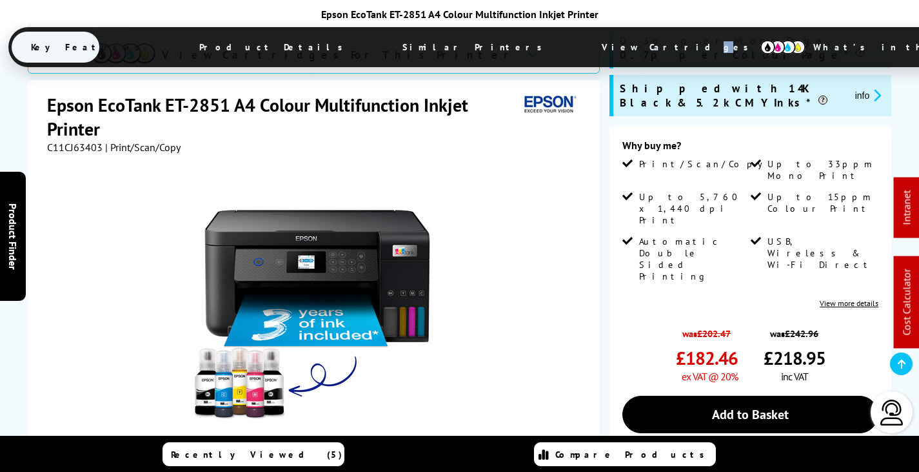
click at [504, 27] on ul "Key Features Product Details Similar Printers View Cartridges What’s in the Box…" at bounding box center [584, 47] width 1152 height 40
click at [583, 43] on span "View Cartridges" at bounding box center [681, 47] width 197 height 34
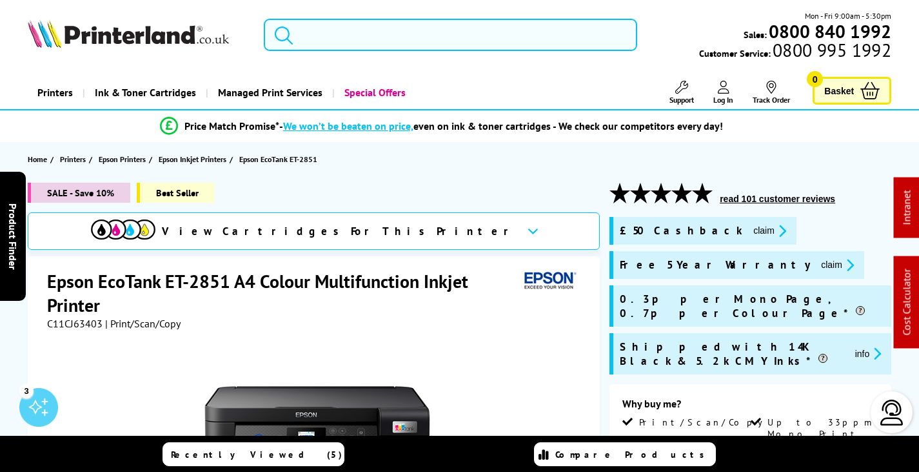
drag, startPoint x: 399, startPoint y: 37, endPoint x: 399, endPoint y: 48, distance: 10.3
click at [396, 40] on input "search" at bounding box center [451, 35] width 374 height 32
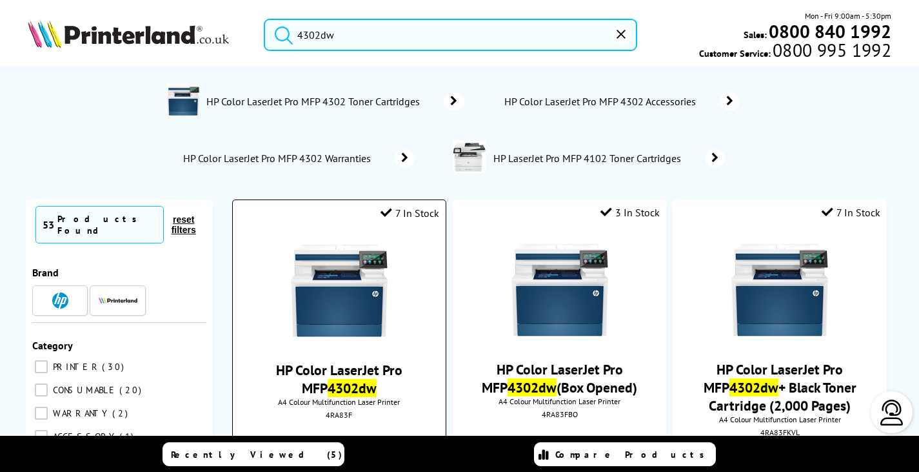
type input "4302dw"
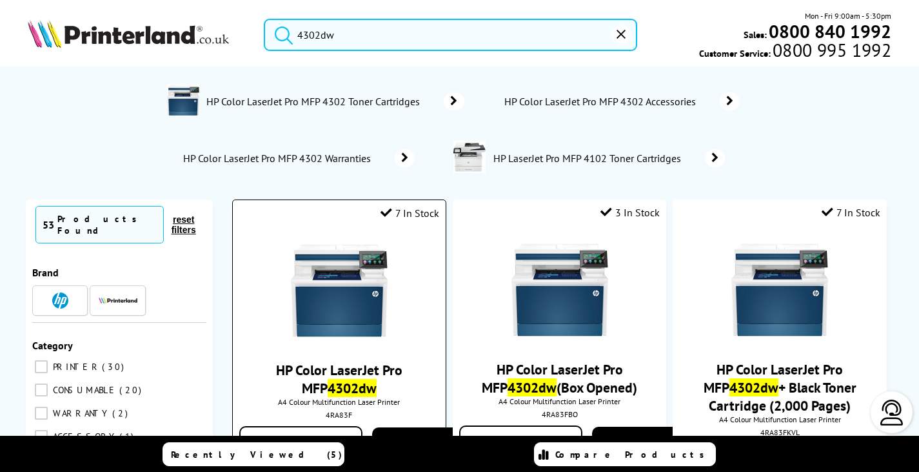
click at [372, 289] on img at bounding box center [339, 290] width 97 height 97
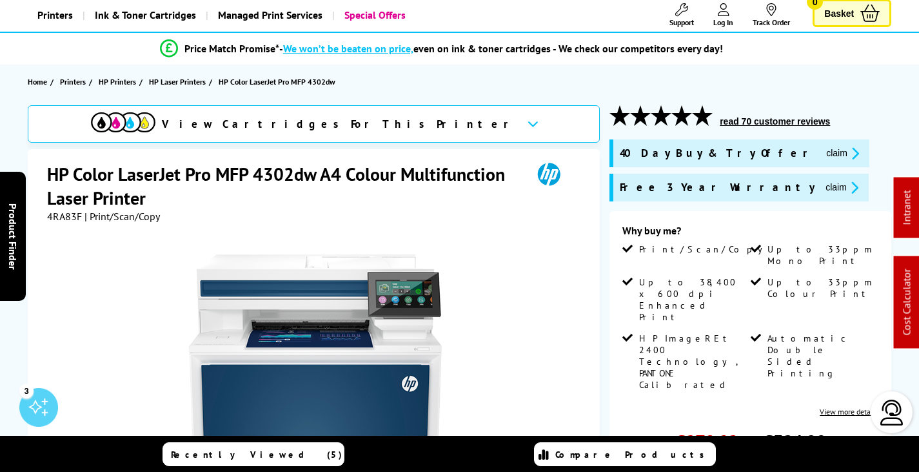
scroll to position [194, 0]
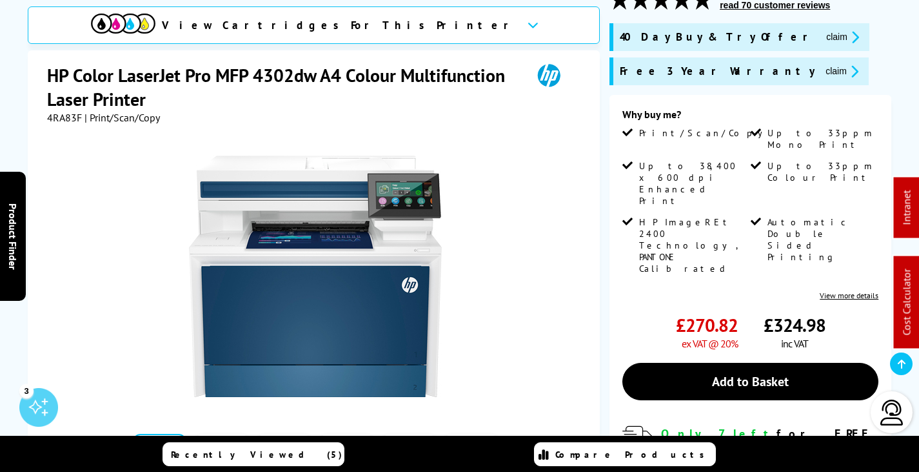
click at [72, 111] on span "4RA83F" at bounding box center [64, 117] width 35 height 13
copy span "4RA83F"
click at [822, 72] on button "claim" at bounding box center [842, 71] width 41 height 15
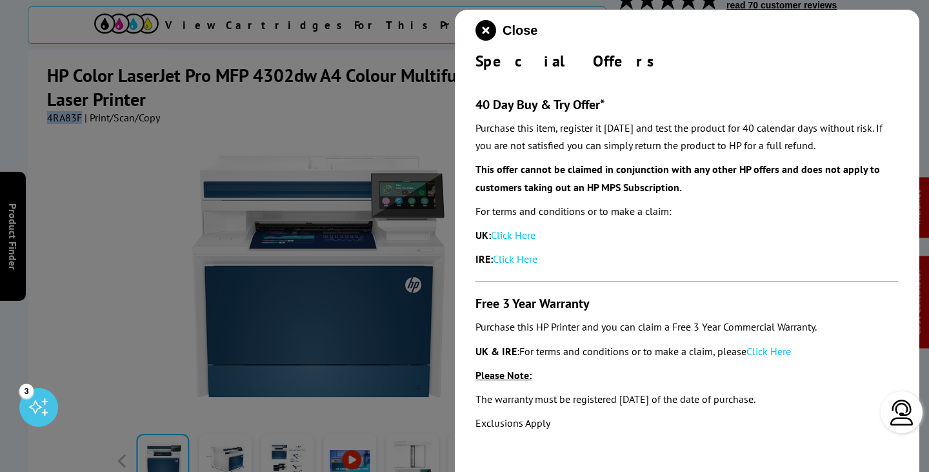
click at [773, 348] on link "Click Here" at bounding box center [769, 351] width 45 height 13
click at [481, 29] on icon "close modal" at bounding box center [486, 30] width 21 height 21
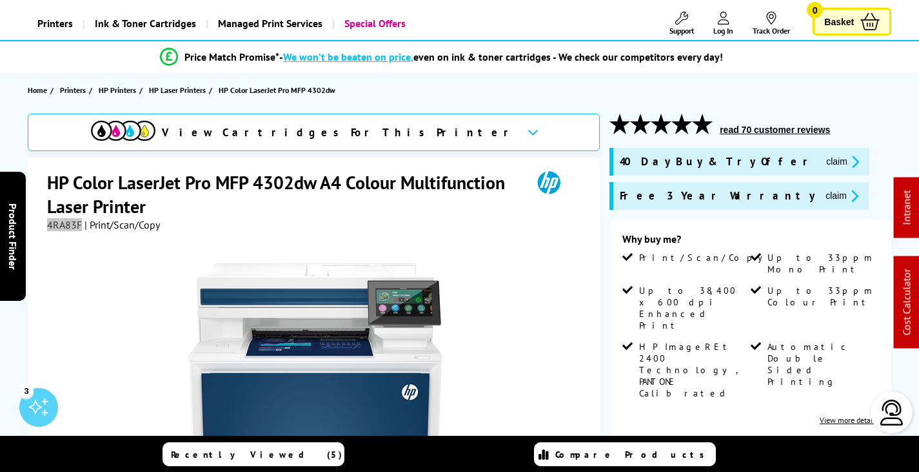
scroll to position [0, 0]
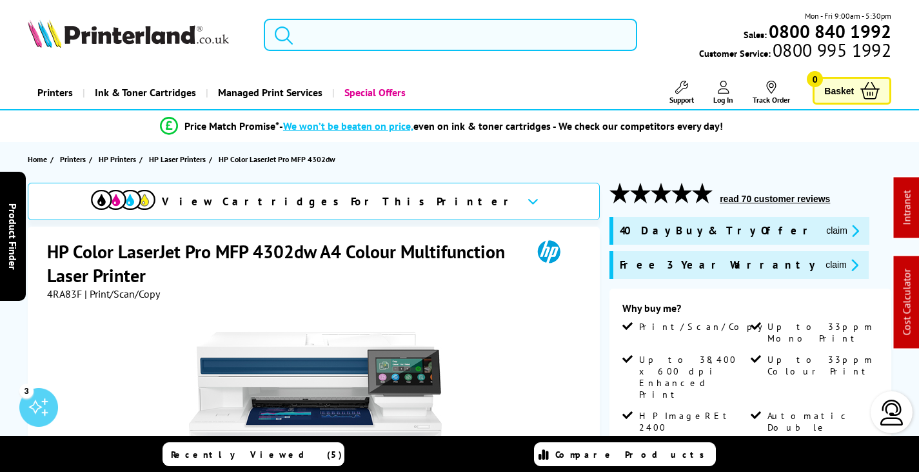
click at [358, 32] on input "search" at bounding box center [451, 35] width 374 height 32
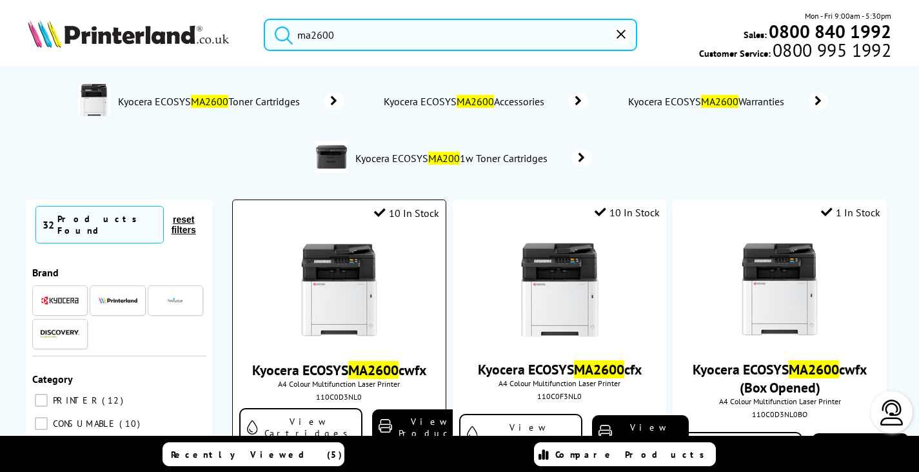
type input "ma2600"
click at [348, 290] on img at bounding box center [339, 290] width 97 height 97
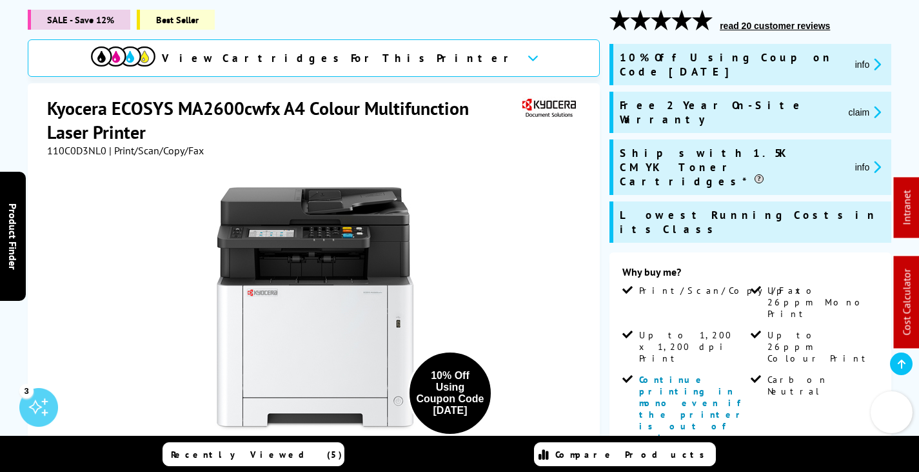
scroll to position [387, 0]
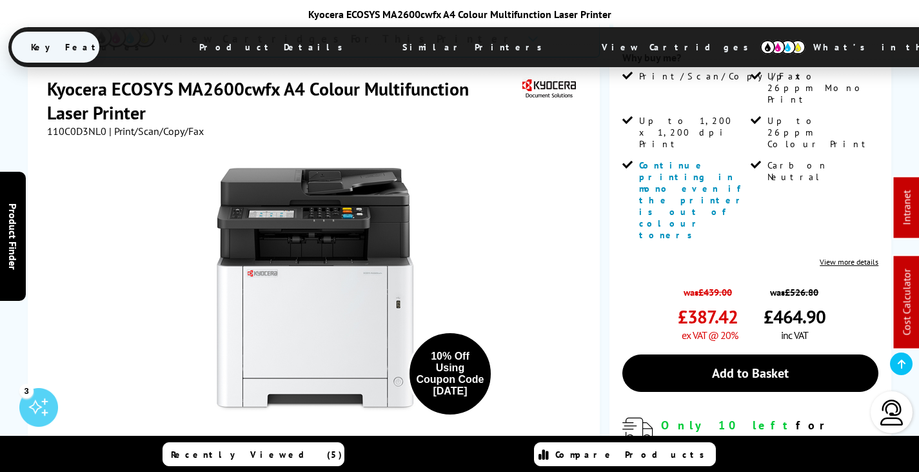
click at [583, 50] on span "View Cartridges" at bounding box center [681, 47] width 197 height 34
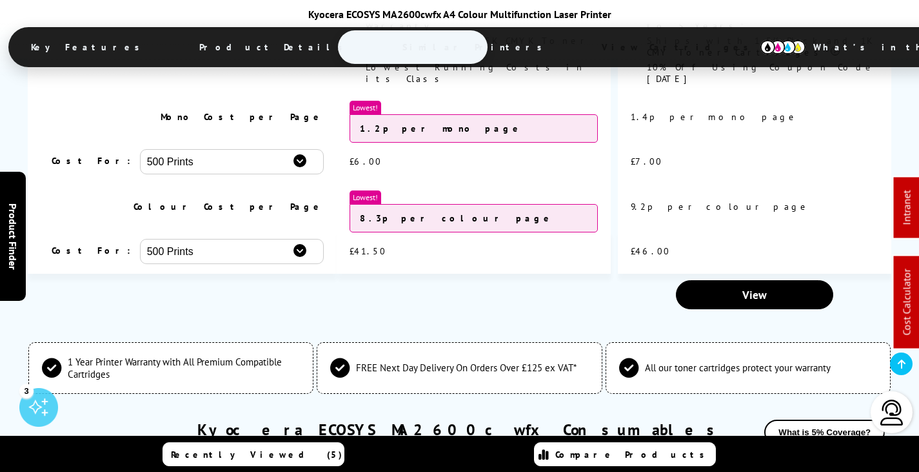
scroll to position [3845, 0]
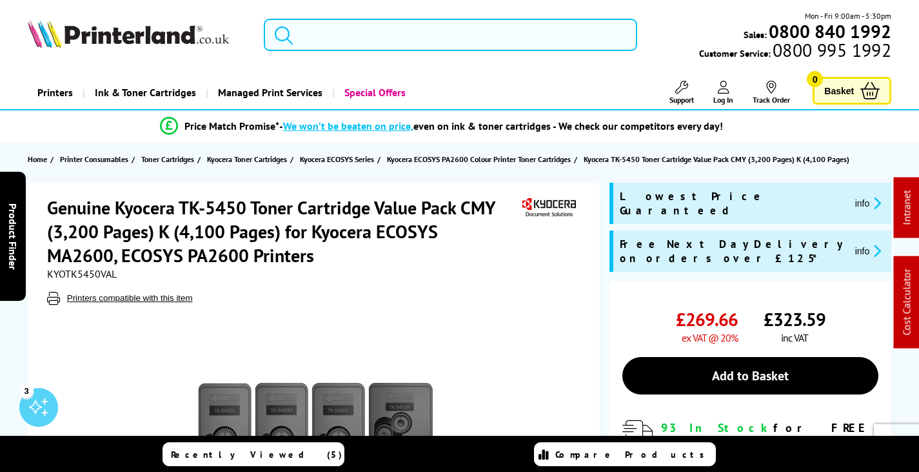
click at [310, 35] on input "search" at bounding box center [451, 35] width 374 height 32
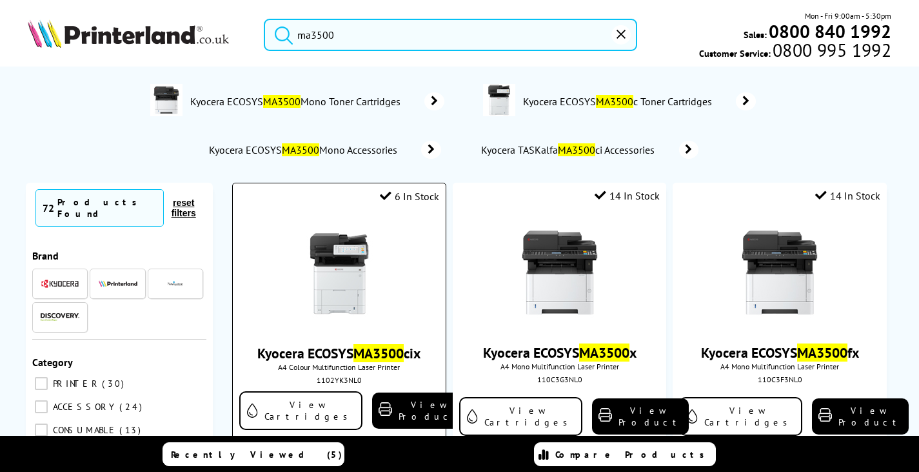
type input "ma3500"
click at [339, 238] on img at bounding box center [339, 273] width 97 height 97
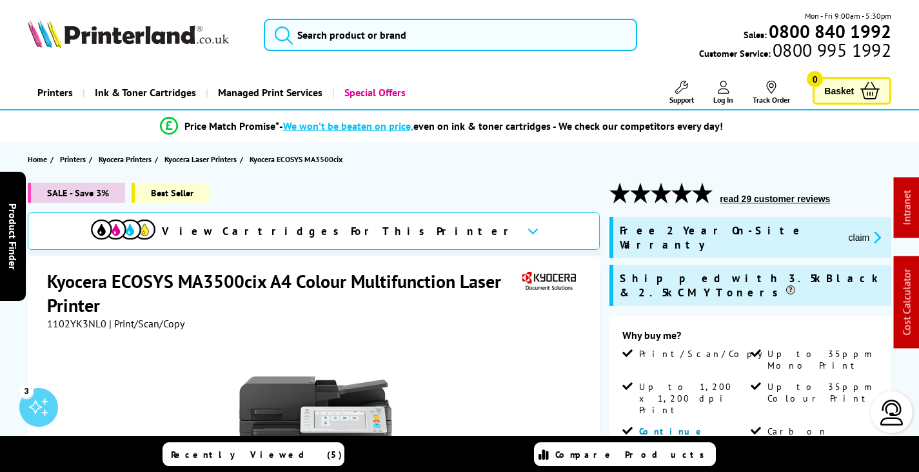
click at [681, 87] on icon at bounding box center [682, 87] width 13 height 13
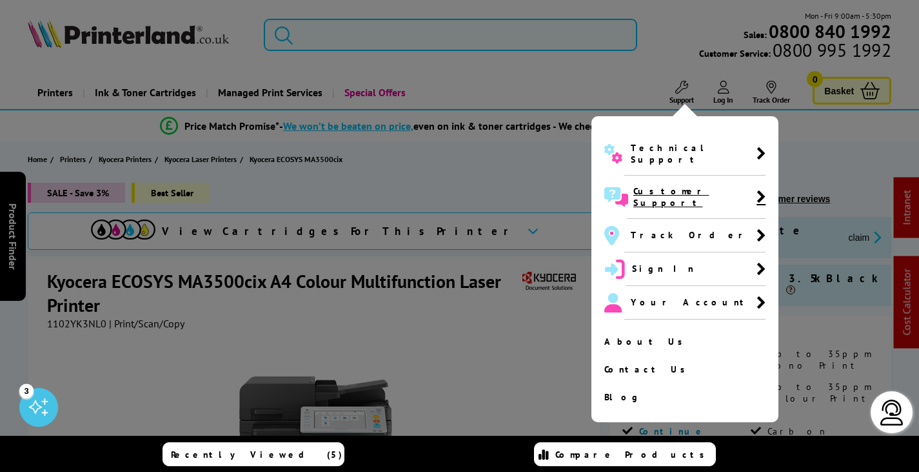
click at [648, 185] on span "Customer Support" at bounding box center [695, 196] width 123 height 23
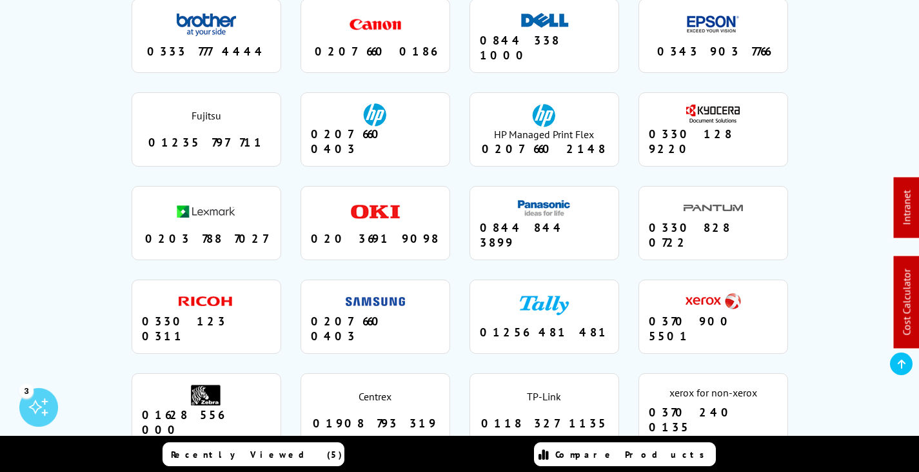
scroll to position [1161, 0]
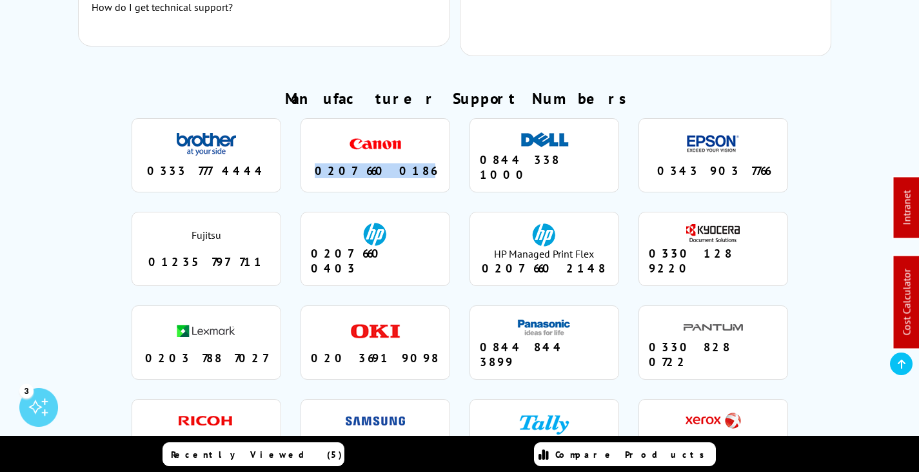
drag, startPoint x: 419, startPoint y: 139, endPoint x: 332, endPoint y: 121, distance: 89.5
click at [332, 121] on li "canon 0207 660 0186" at bounding box center [376, 155] width 150 height 74
copy div "0207 660 0186"
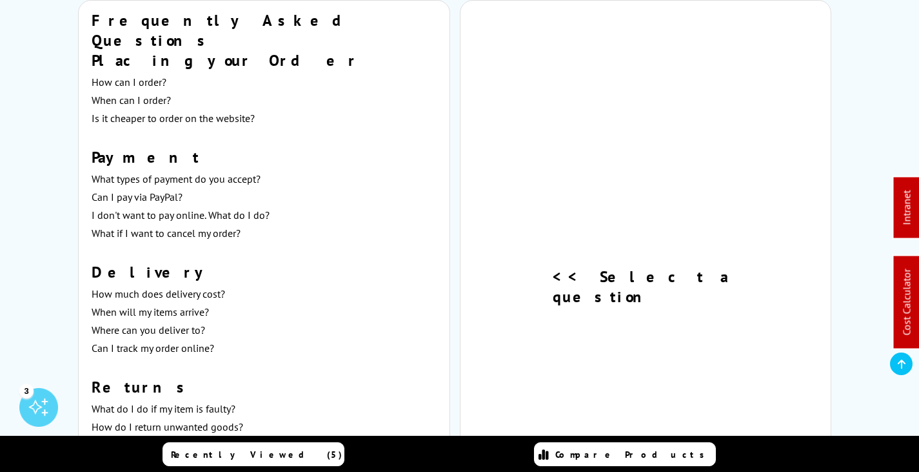
scroll to position [0, 0]
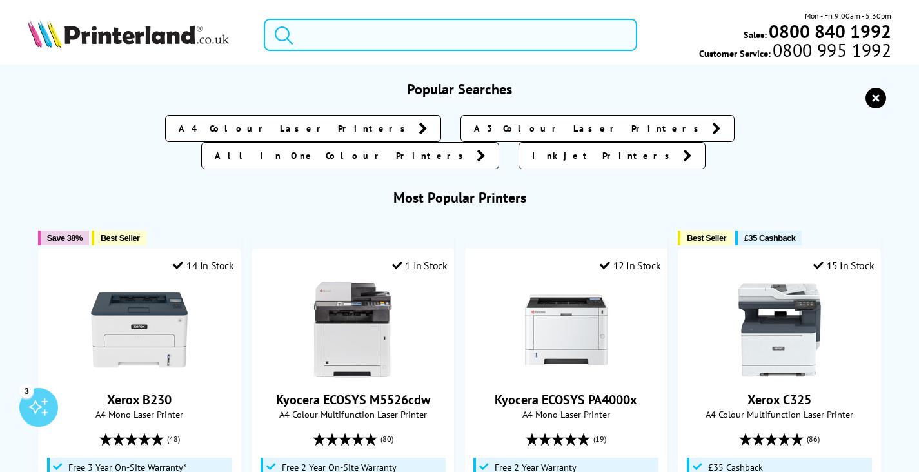
click at [461, 38] on input "search" at bounding box center [451, 35] width 374 height 32
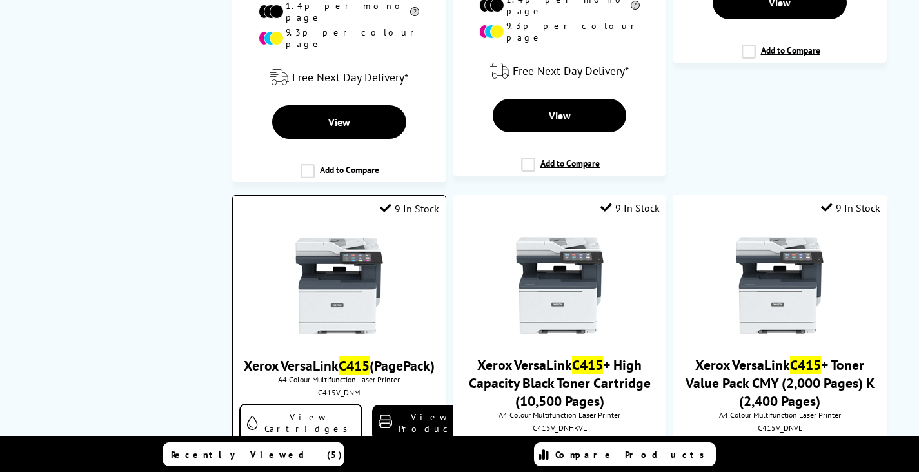
scroll to position [710, 0]
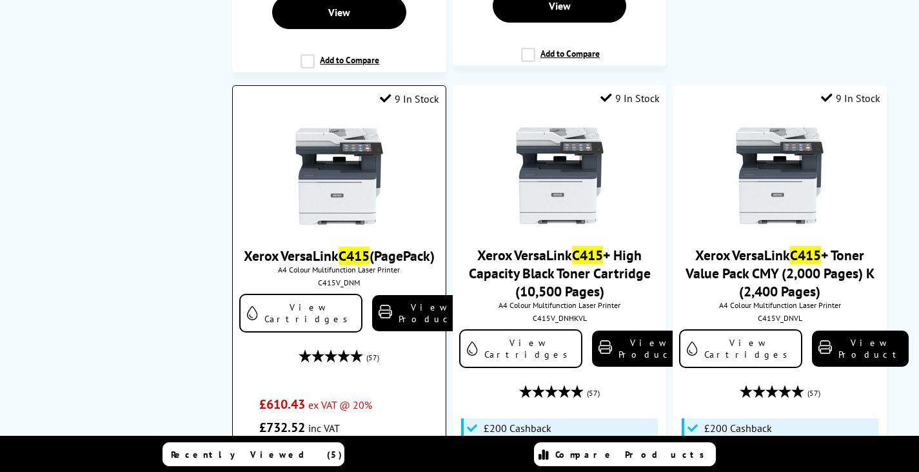
type input "c415"
click at [354, 159] on img at bounding box center [339, 176] width 97 height 97
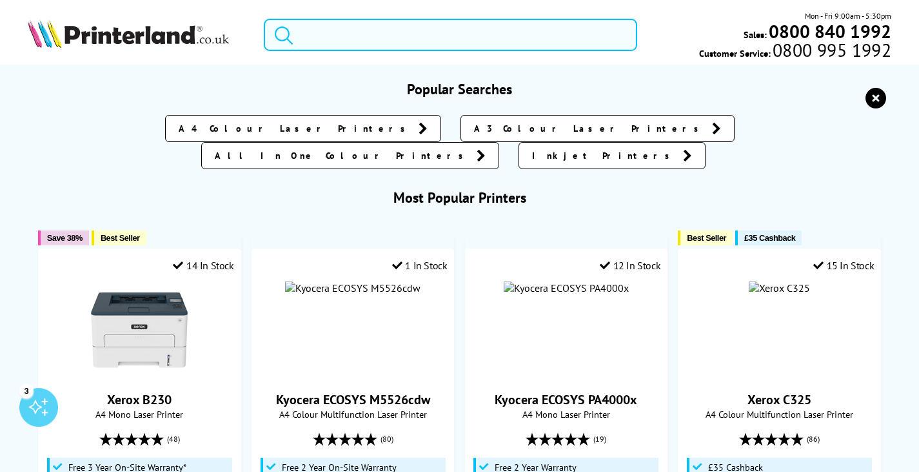
click at [357, 27] on input "search" at bounding box center [451, 35] width 374 height 32
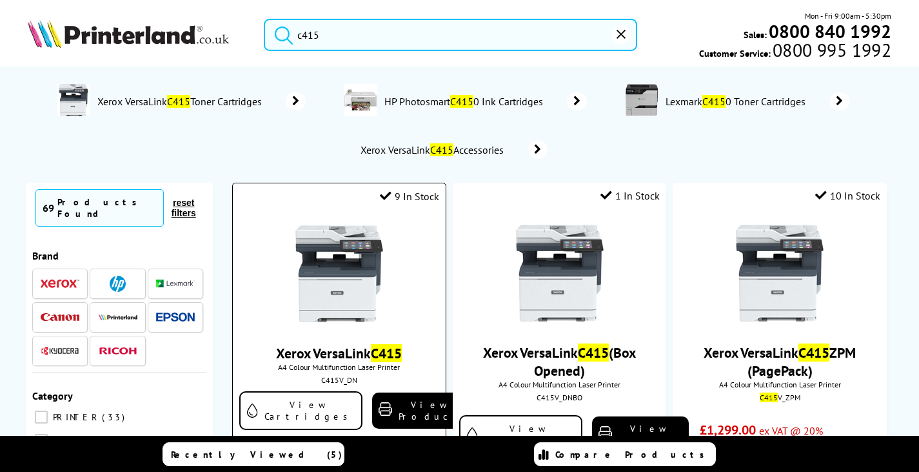
type input "c415"
click at [345, 296] on img at bounding box center [339, 273] width 97 height 97
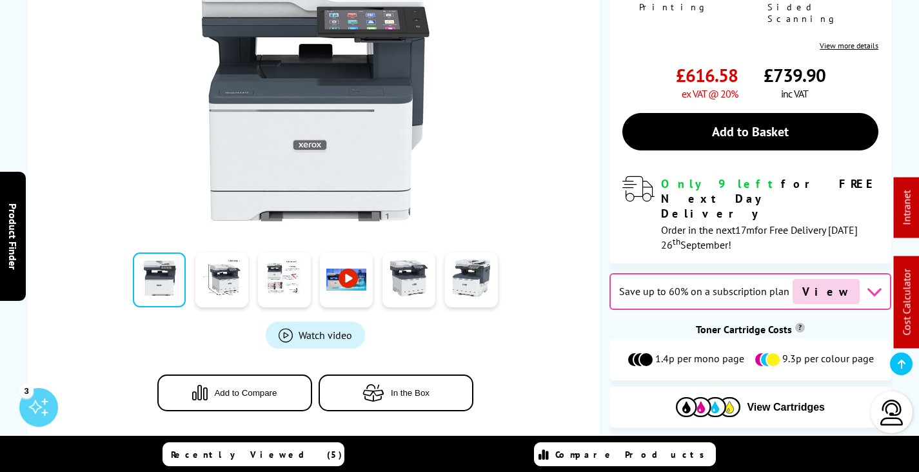
scroll to position [452, 0]
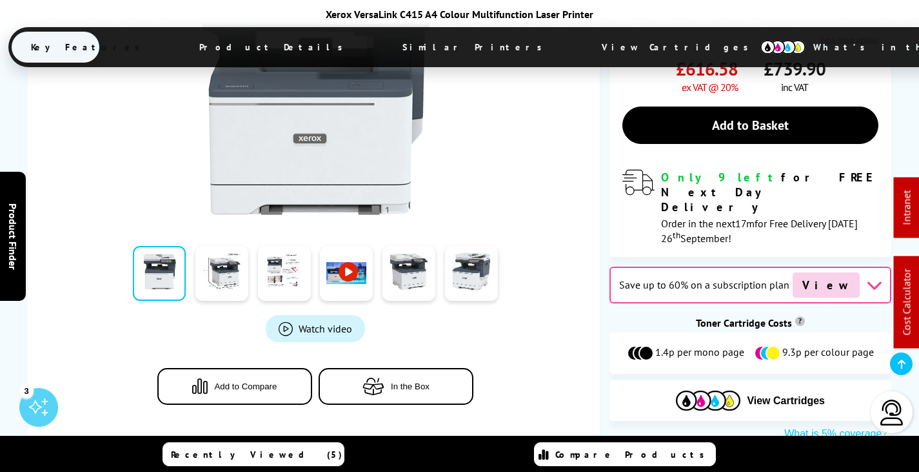
click at [583, 46] on span "View Cartridges" at bounding box center [681, 47] width 197 height 34
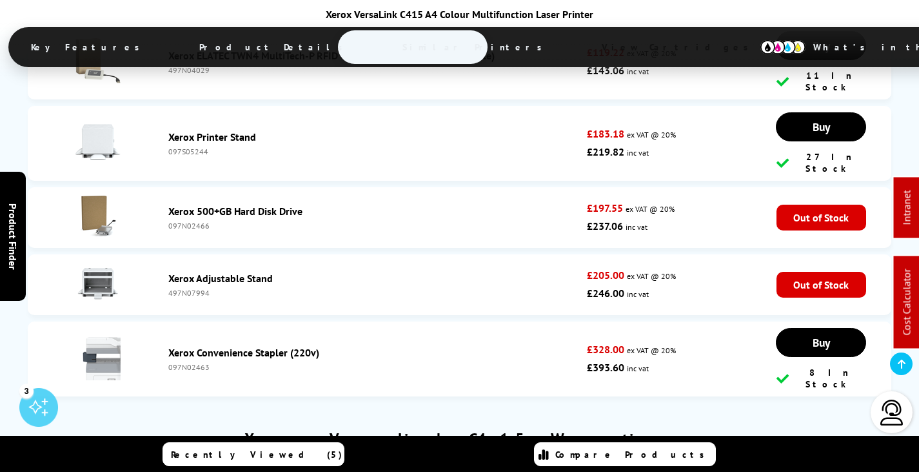
scroll to position [6922, 0]
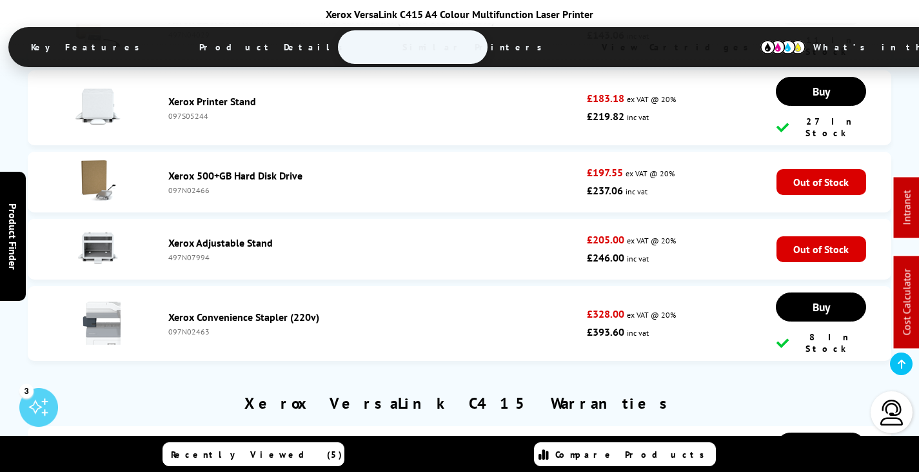
click at [188, 471] on div "C415SP3" at bounding box center [374, 478] width 413 height 10
drag, startPoint x: 188, startPoint y: 160, endPoint x: 179, endPoint y: 168, distance: 11.9
click at [177, 426] on li "Xerox 2-Year Extended On-Site Service Agreement (Total 3-Years When Combined Wi…" at bounding box center [460, 463] width 865 height 75
click at [183, 471] on div "C415SP3" at bounding box center [374, 478] width 413 height 10
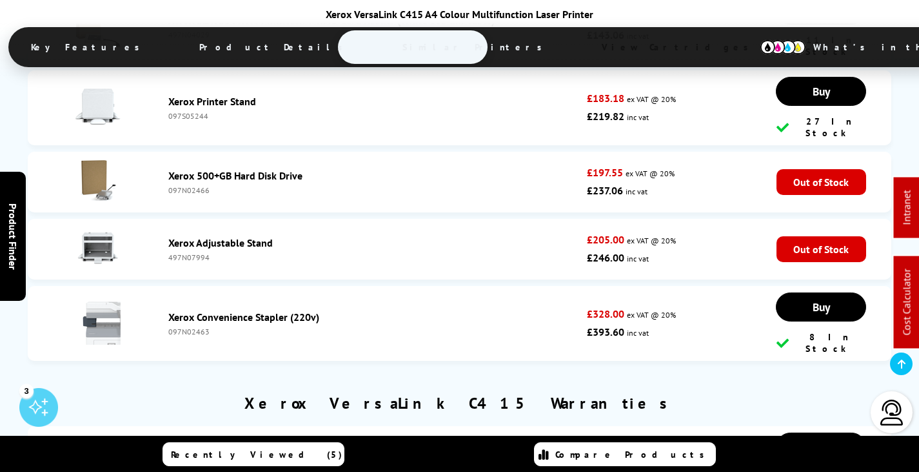
click at [183, 471] on div "C415SP3" at bounding box center [374, 478] width 413 height 10
copy div "C415SP3"
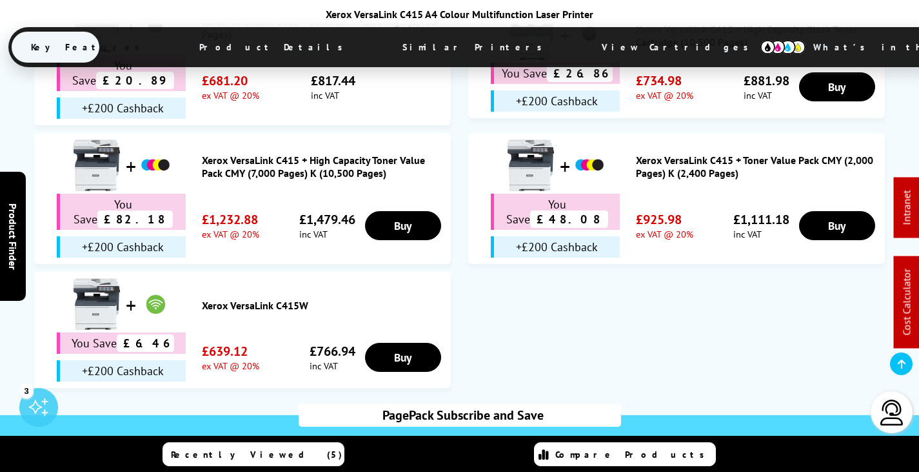
scroll to position [839, 0]
